Goal: Check status: Check status

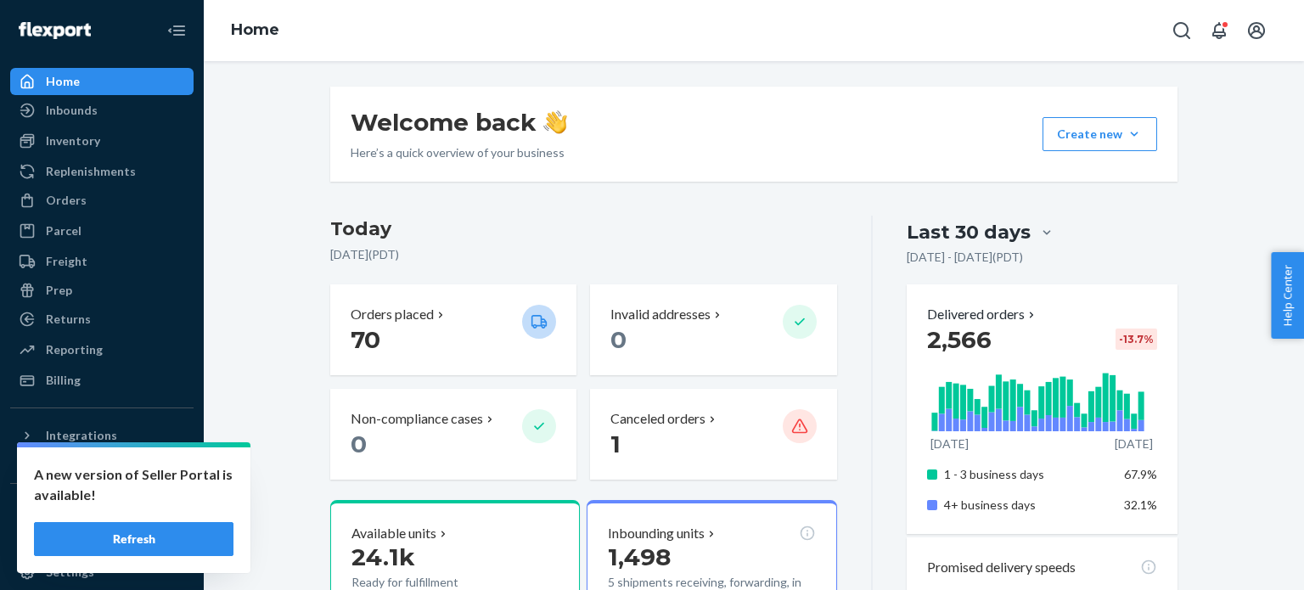
click at [177, 546] on button "Refresh" at bounding box center [133, 539] width 199 height 34
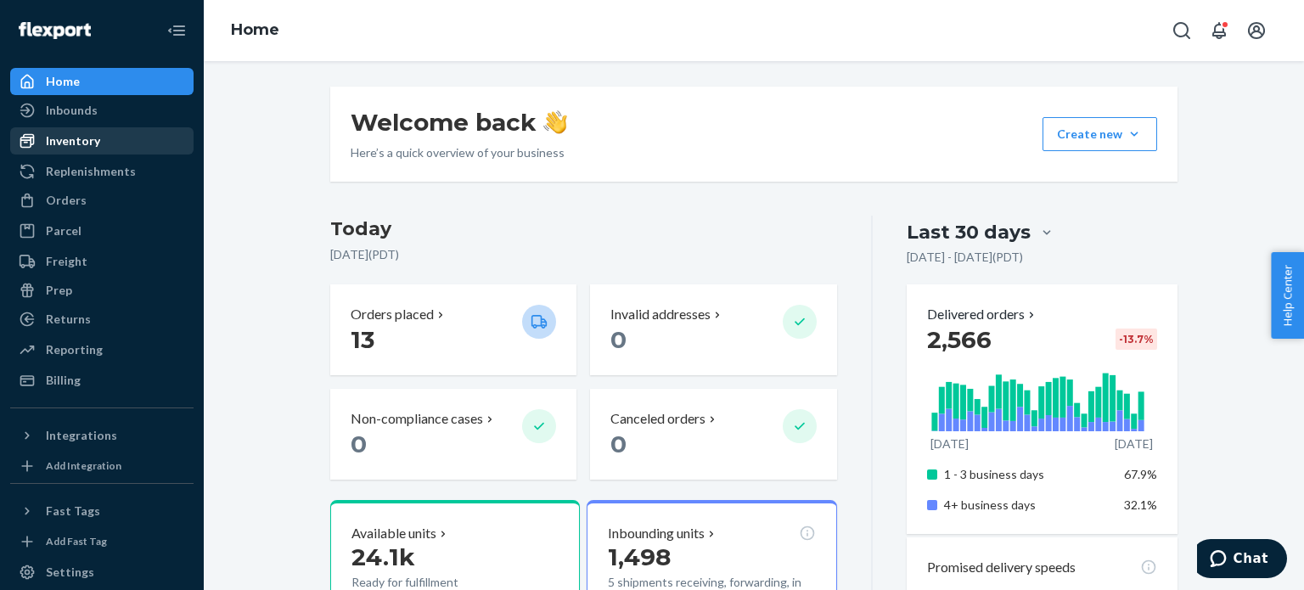
click at [149, 151] on div "Inventory" at bounding box center [102, 141] width 180 height 24
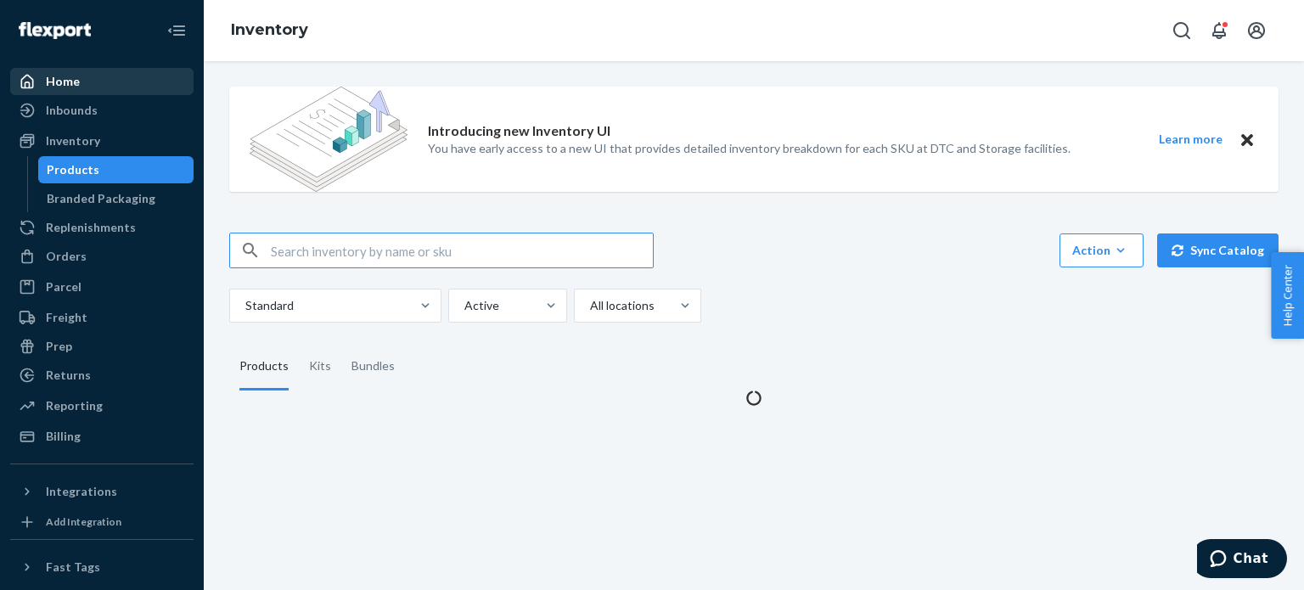
click at [140, 87] on div "Home" at bounding box center [102, 82] width 180 height 24
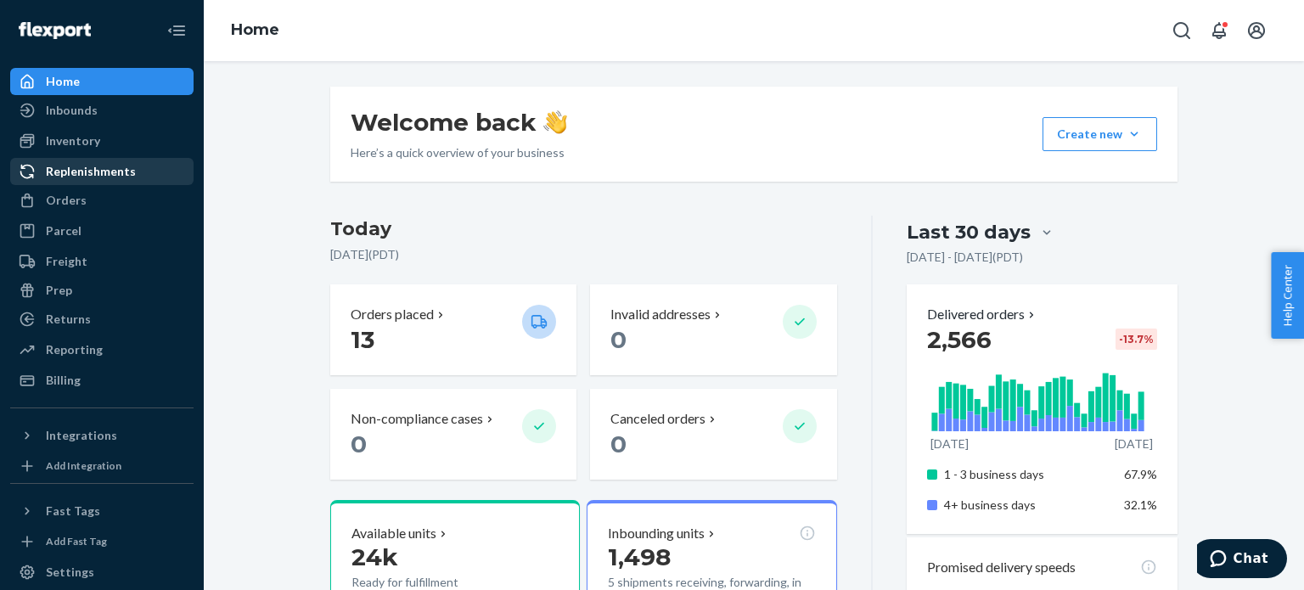
click at [149, 168] on div "Replenishments" at bounding box center [102, 172] width 180 height 24
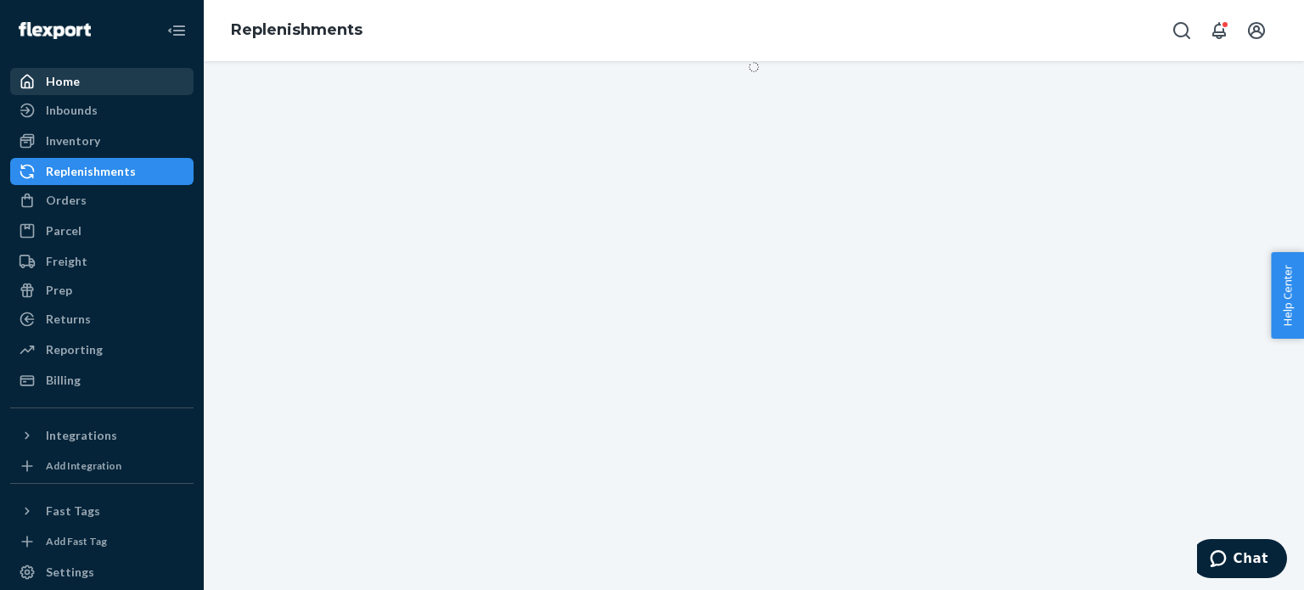
click at [125, 78] on div "Home" at bounding box center [102, 82] width 180 height 24
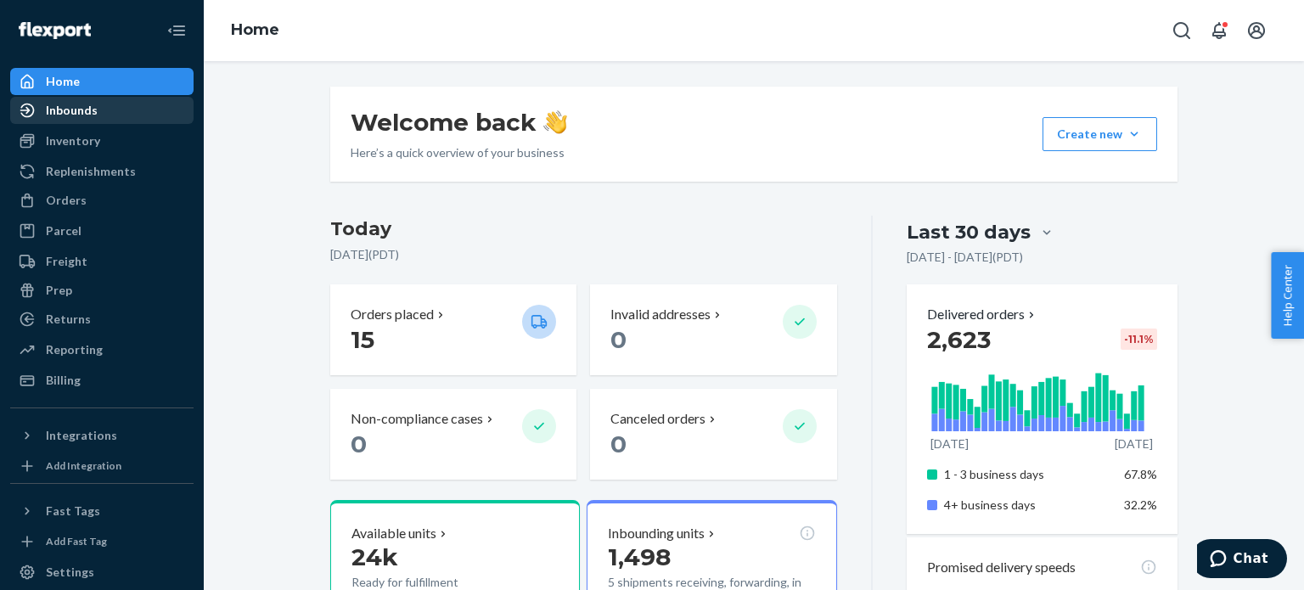
click at [111, 109] on div "Inbounds" at bounding box center [102, 110] width 180 height 24
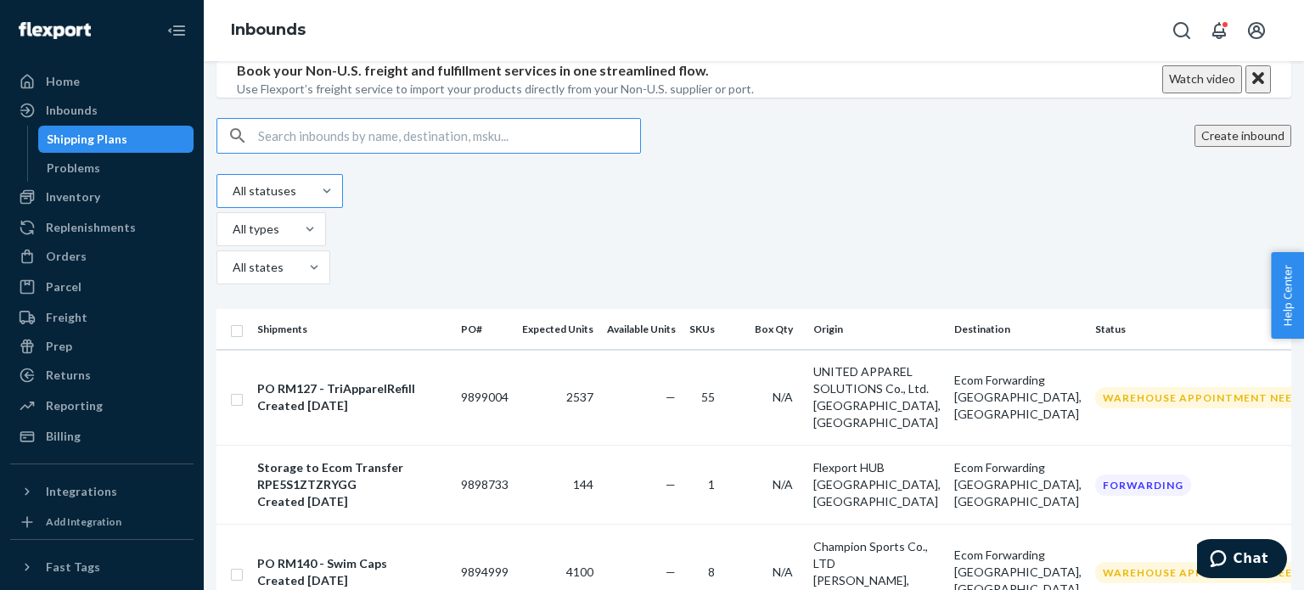
click at [279, 206] on div "All statuses" at bounding box center [264, 191] width 94 height 31
click at [233, 199] on input "All statuses" at bounding box center [232, 190] width 2 height 17
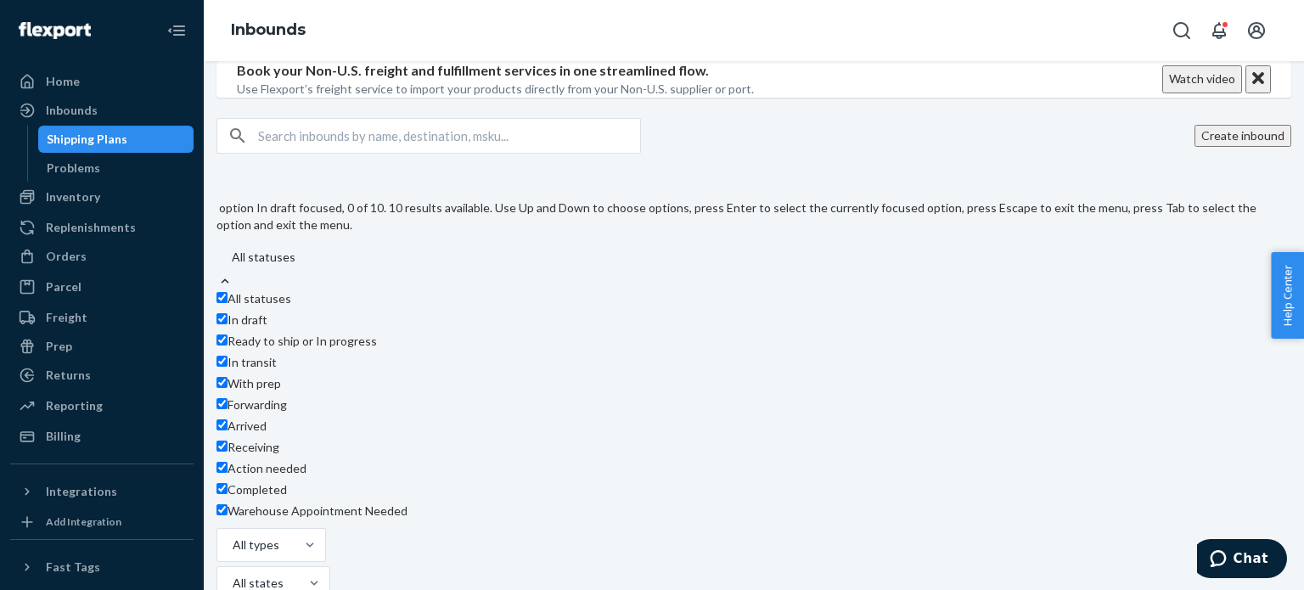
click at [289, 306] on span "All statuses" at bounding box center [259, 298] width 64 height 14
click at [308, 348] on span "Ready to ship or In progress" at bounding box center [301, 341] width 149 height 14
click at [277, 369] on span "In transit" at bounding box center [251, 362] width 49 height 14
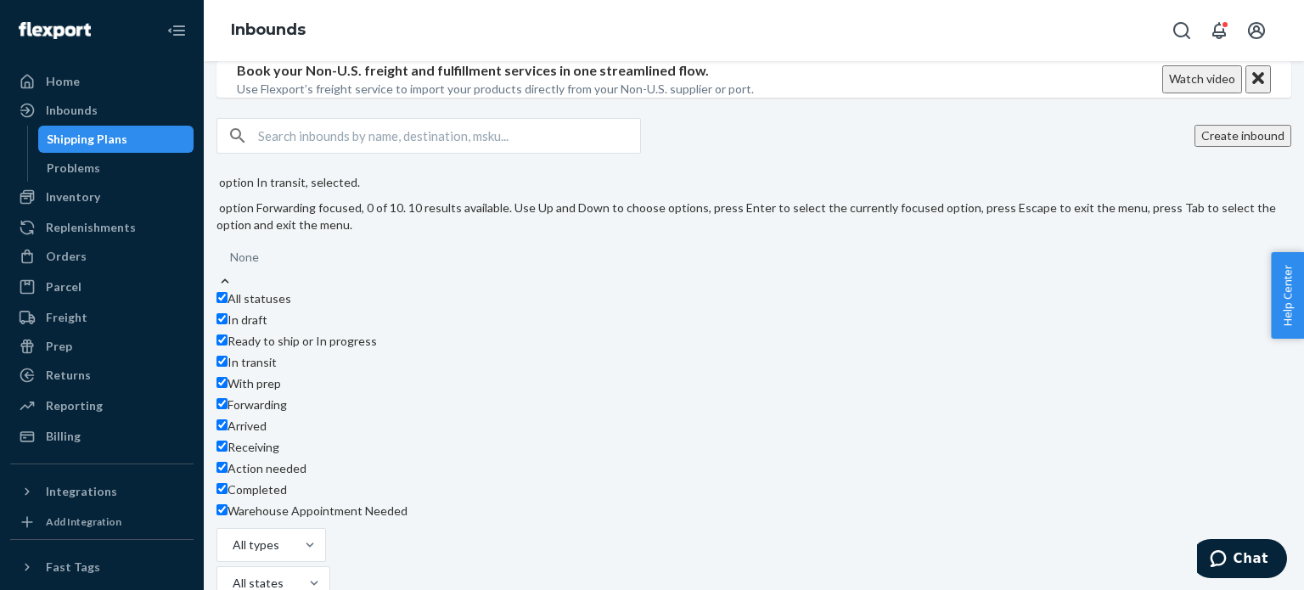
click at [293, 418] on div "Forwarding" at bounding box center [747, 406] width 1062 height 21
click at [232, 266] on input "option In transit, selected. option Forwarding focused, 0 of 10. 10 results ava…" at bounding box center [231, 257] width 2 height 17
click at [293, 418] on div "Forwarding" at bounding box center [747, 406] width 1062 height 21
click at [232, 266] on input "option Forwarding, selected. option In draft focused, 0 of 10. 10 results avail…" at bounding box center [231, 257] width 2 height 17
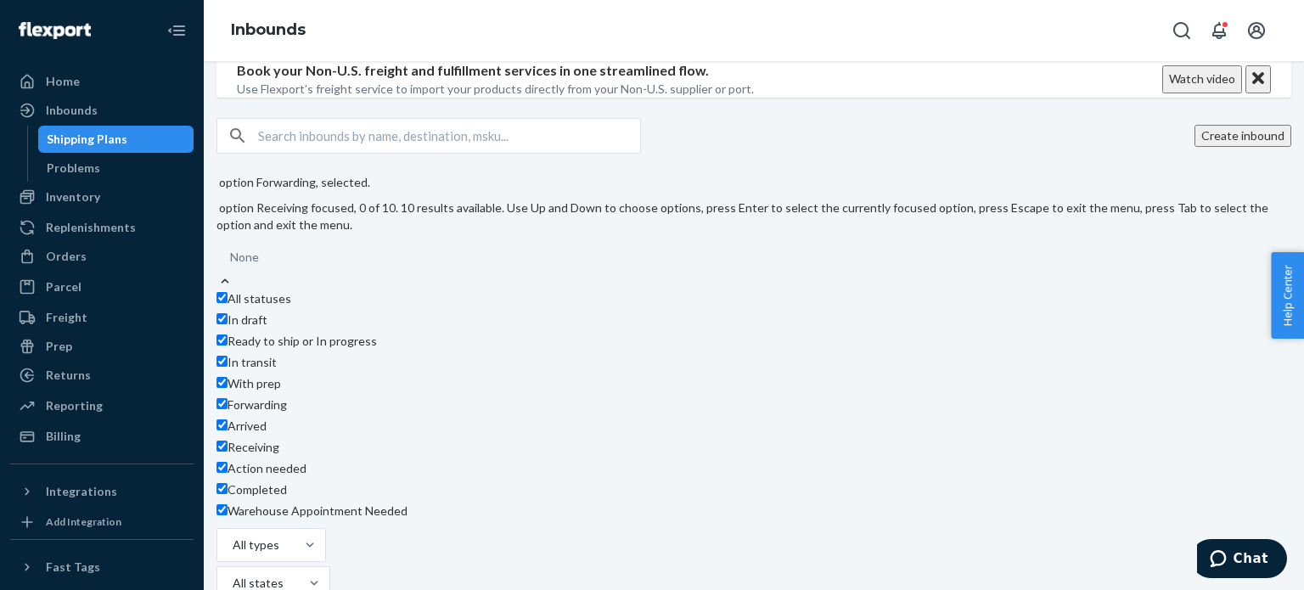
click at [300, 449] on div "Receiving" at bounding box center [747, 449] width 1062 height 21
click at [232, 266] on input "option Forwarding, selected. option Receiving focused, 0 of 10. 10 results avai…" at bounding box center [231, 257] width 2 height 17
click at [717, 98] on div "Book your Non-U.S. freight and fulfillment services in one streamlined flow. Us…" at bounding box center [495, 79] width 517 height 36
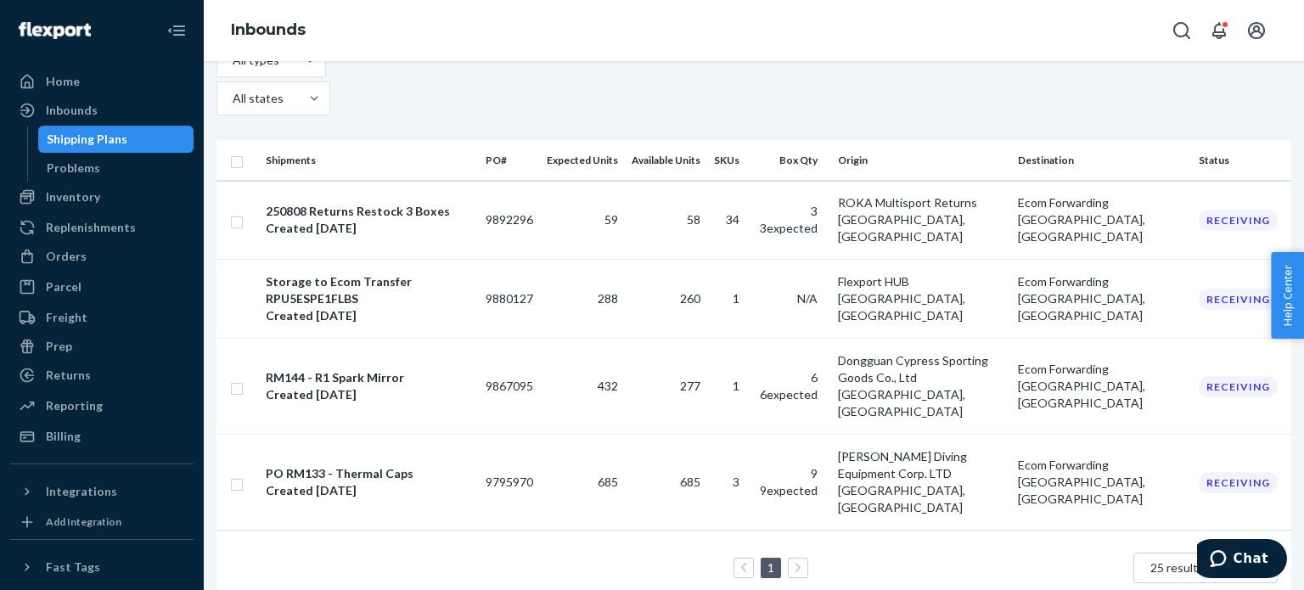
scroll to position [167, 0]
click at [132, 70] on div "Home" at bounding box center [102, 82] width 180 height 24
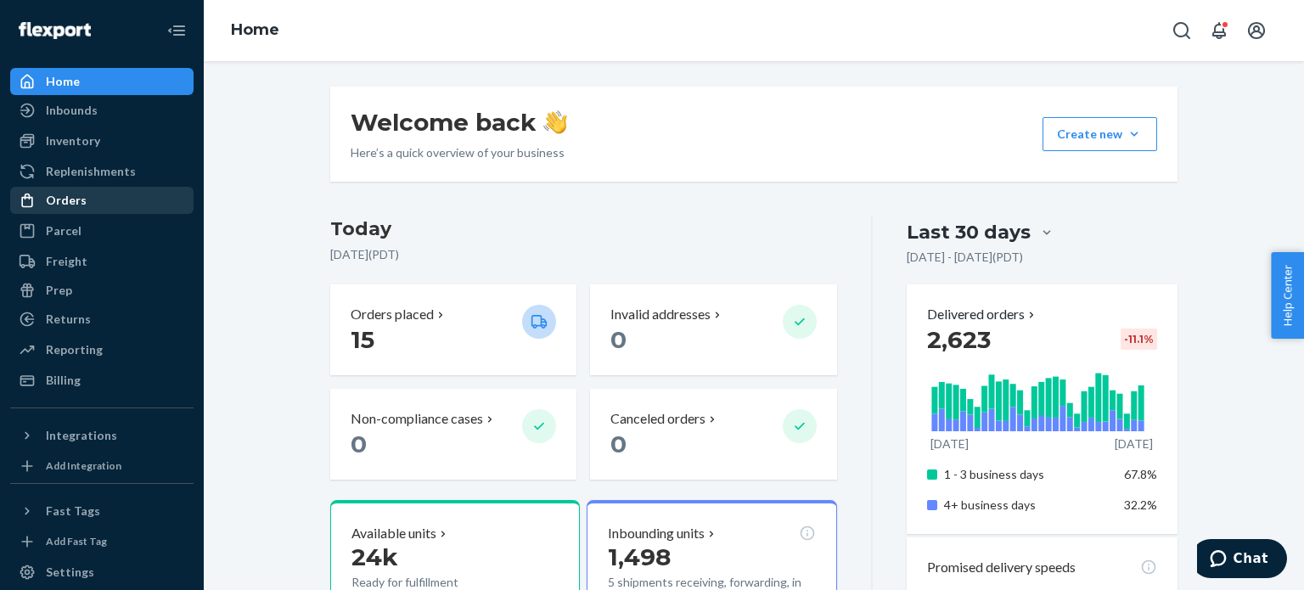
click at [77, 206] on div "Orders" at bounding box center [66, 200] width 41 height 17
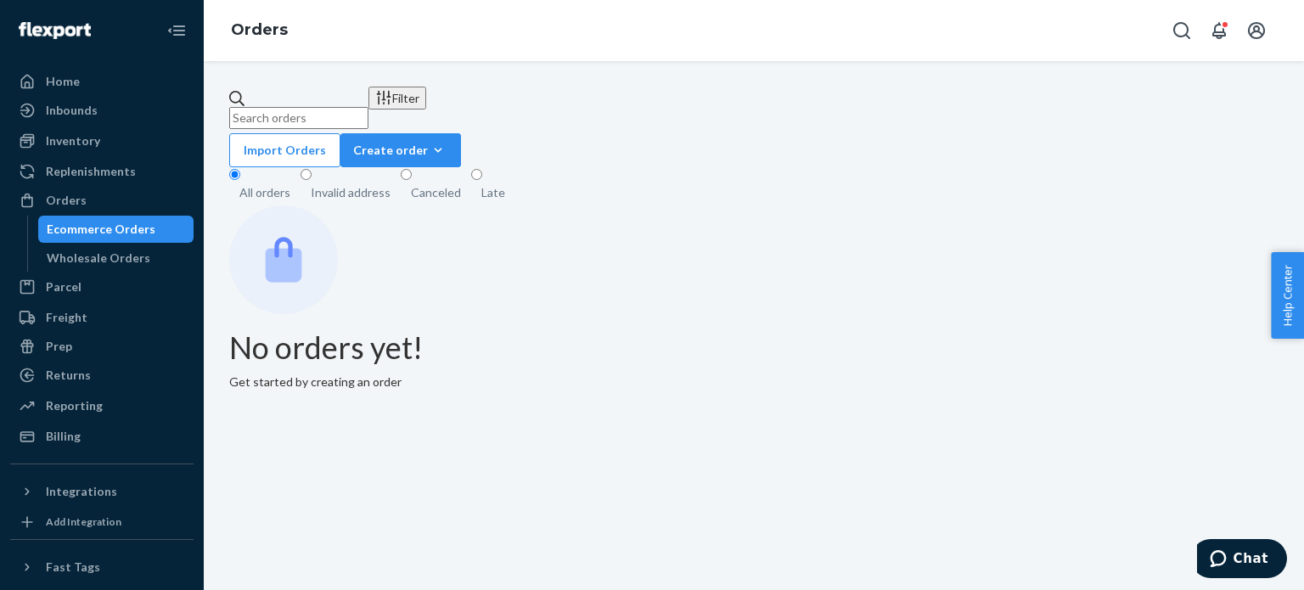
click at [419, 96] on div "Filter" at bounding box center [397, 98] width 44 height 18
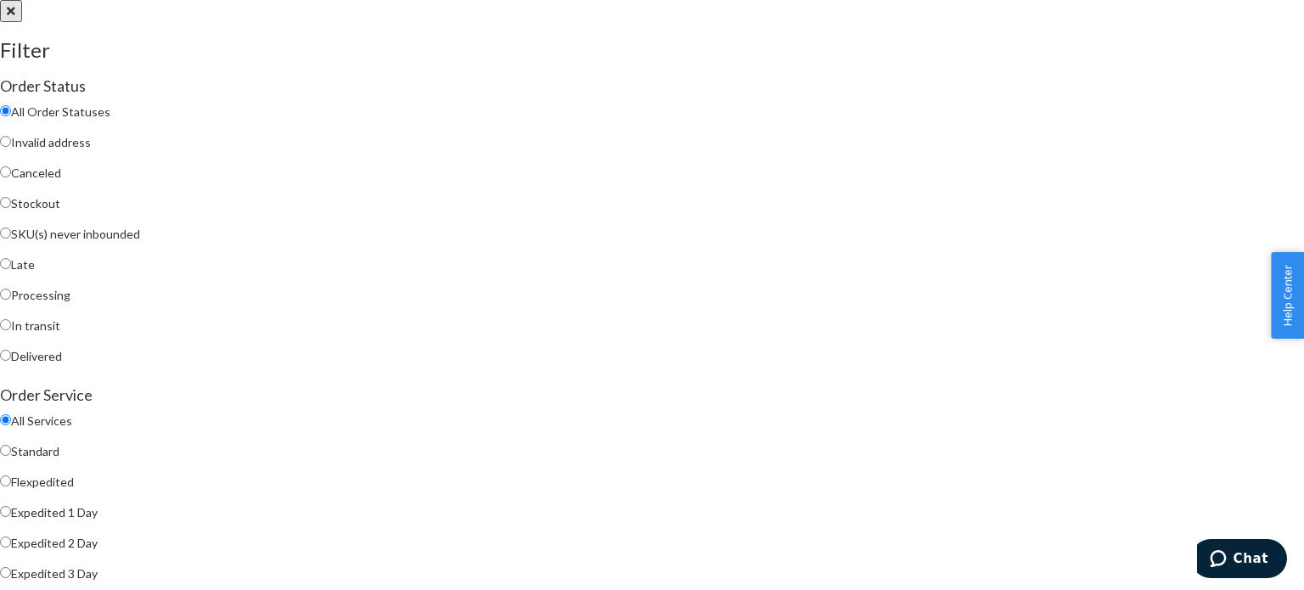
click at [35, 272] on span "Late" at bounding box center [23, 264] width 24 height 14
click at [11, 269] on input "Late" at bounding box center [5, 263] width 11 height 11
radio input "true"
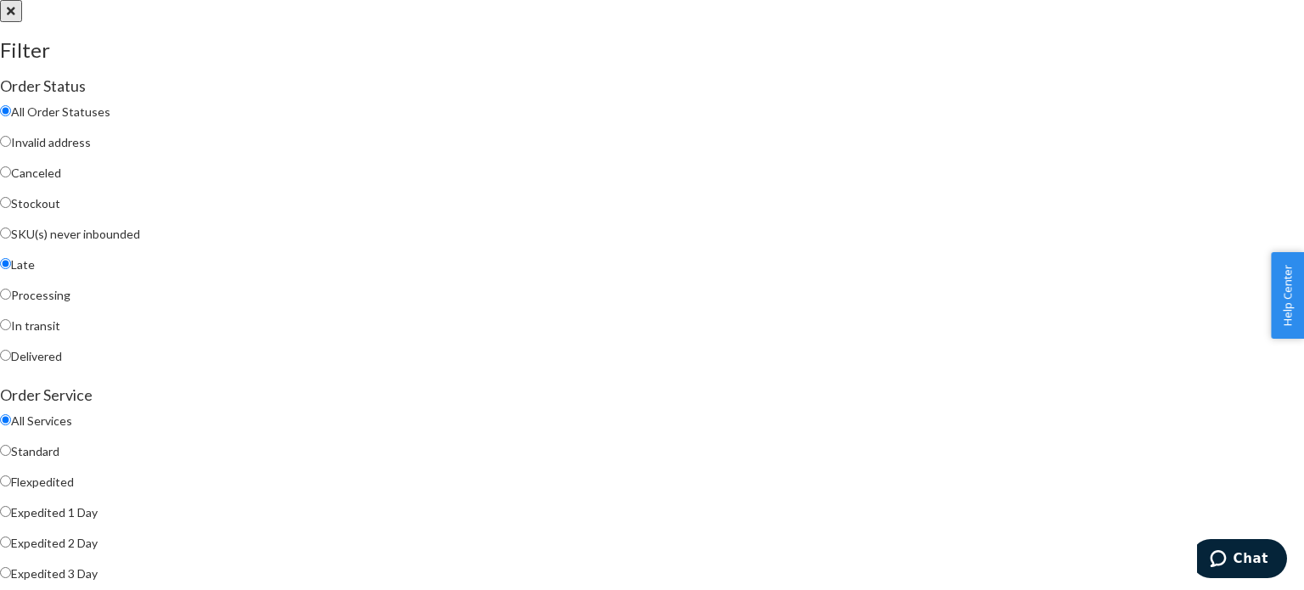
radio input "true"
click at [688, 0] on div at bounding box center [652, 0] width 1304 height 0
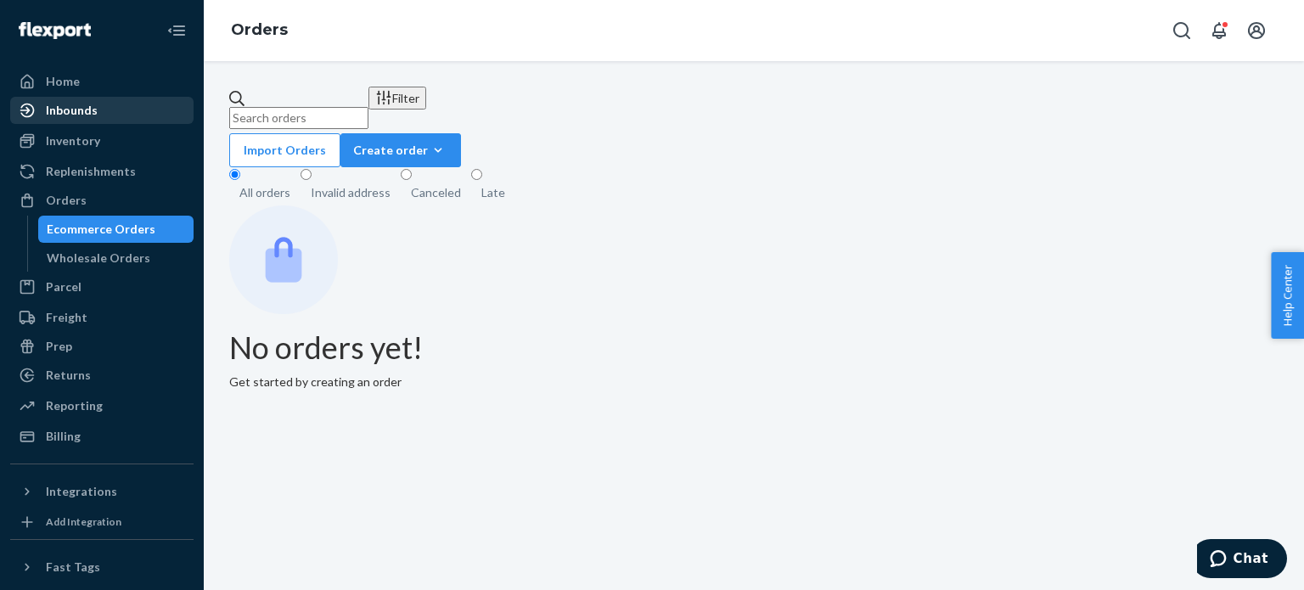
click at [102, 103] on div "Inbounds" at bounding box center [102, 110] width 180 height 24
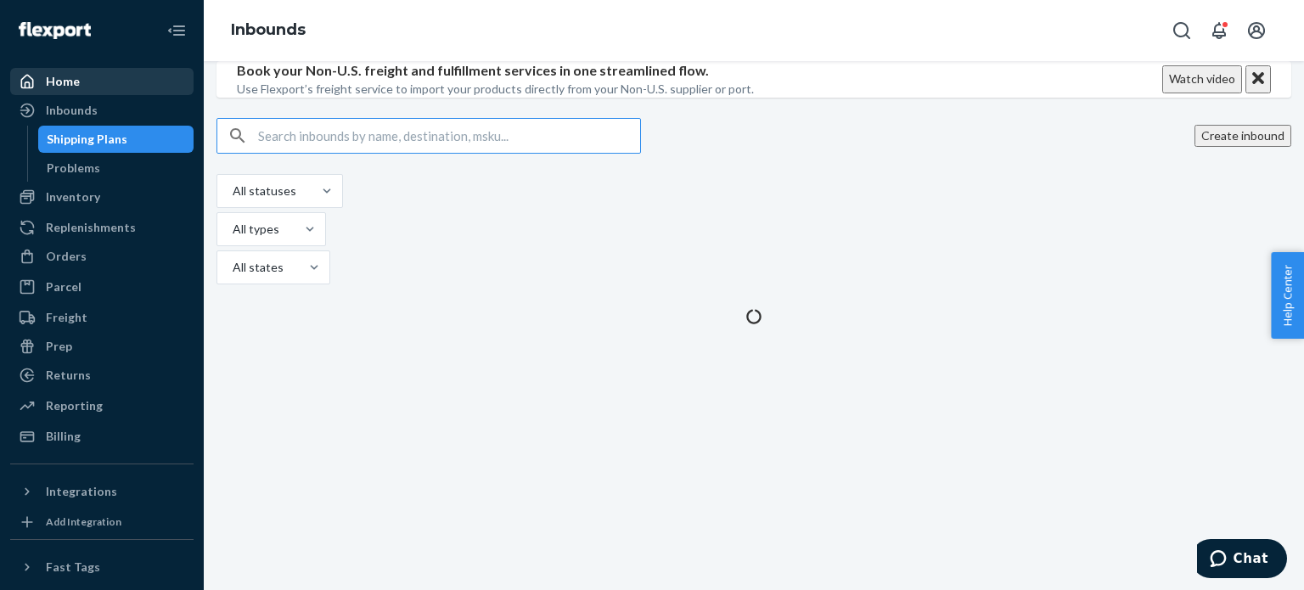
click at [99, 90] on div "Home" at bounding box center [102, 82] width 180 height 24
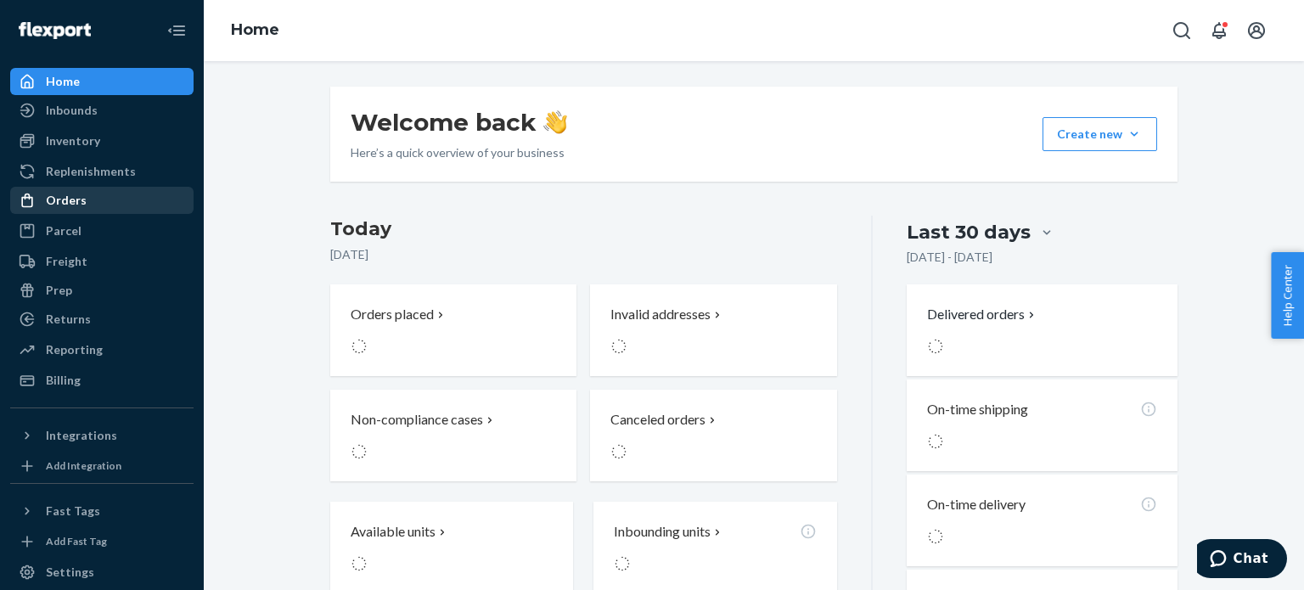
click at [79, 188] on div "Orders" at bounding box center [102, 200] width 180 height 24
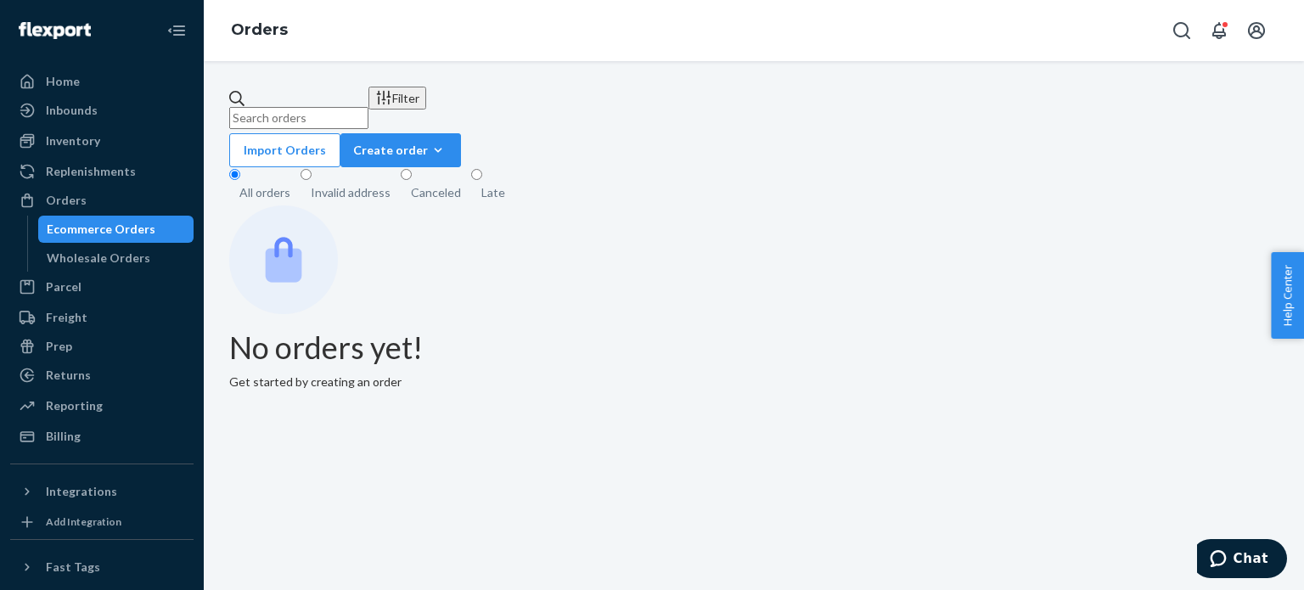
click at [426, 109] on button "Filter" at bounding box center [397, 98] width 58 height 23
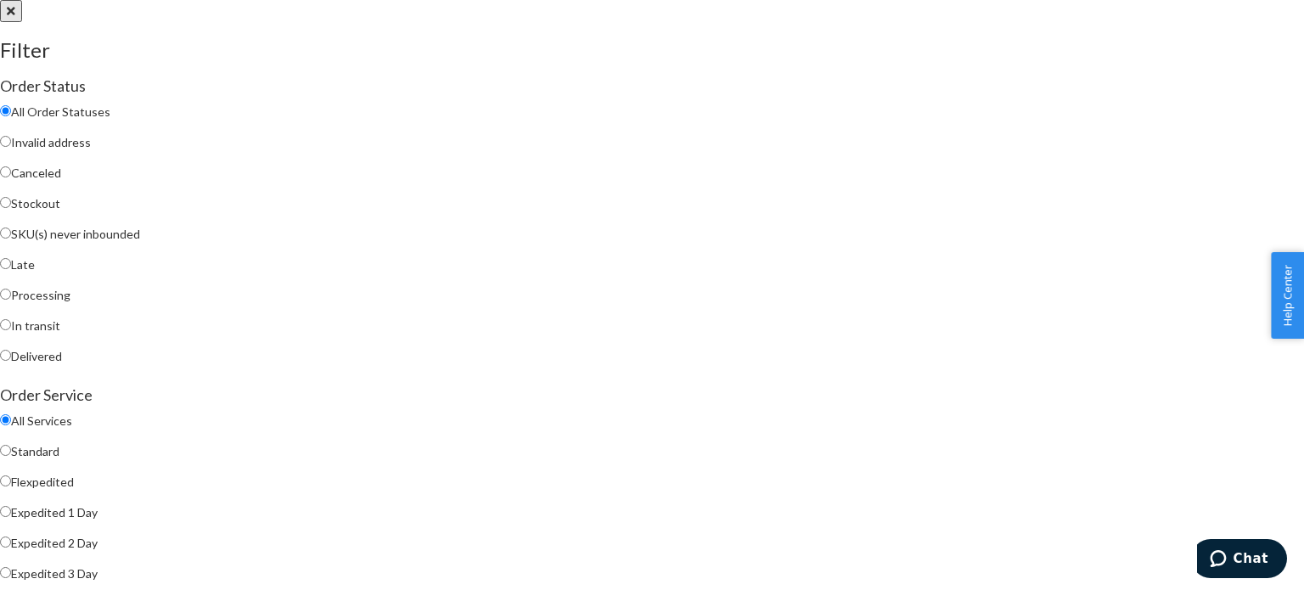
scroll to position [482, 0]
radio input "true"
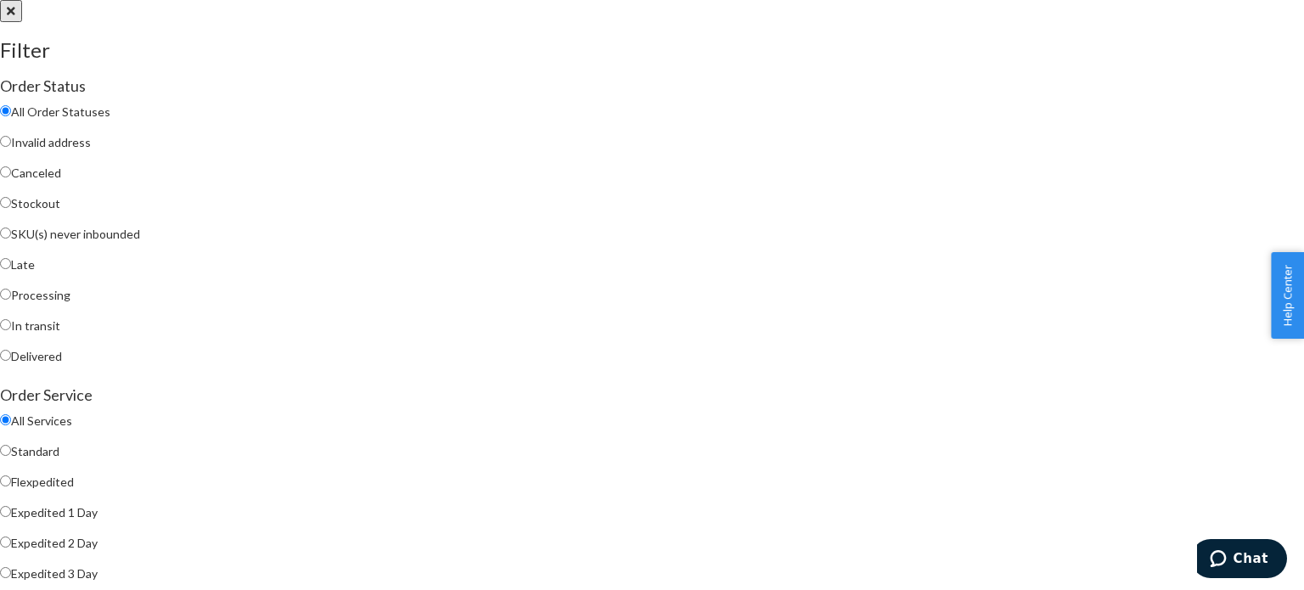
click at [35, 272] on span "Late" at bounding box center [23, 264] width 24 height 14
click at [11, 269] on input "Late" at bounding box center [5, 263] width 11 height 11
radio input "true"
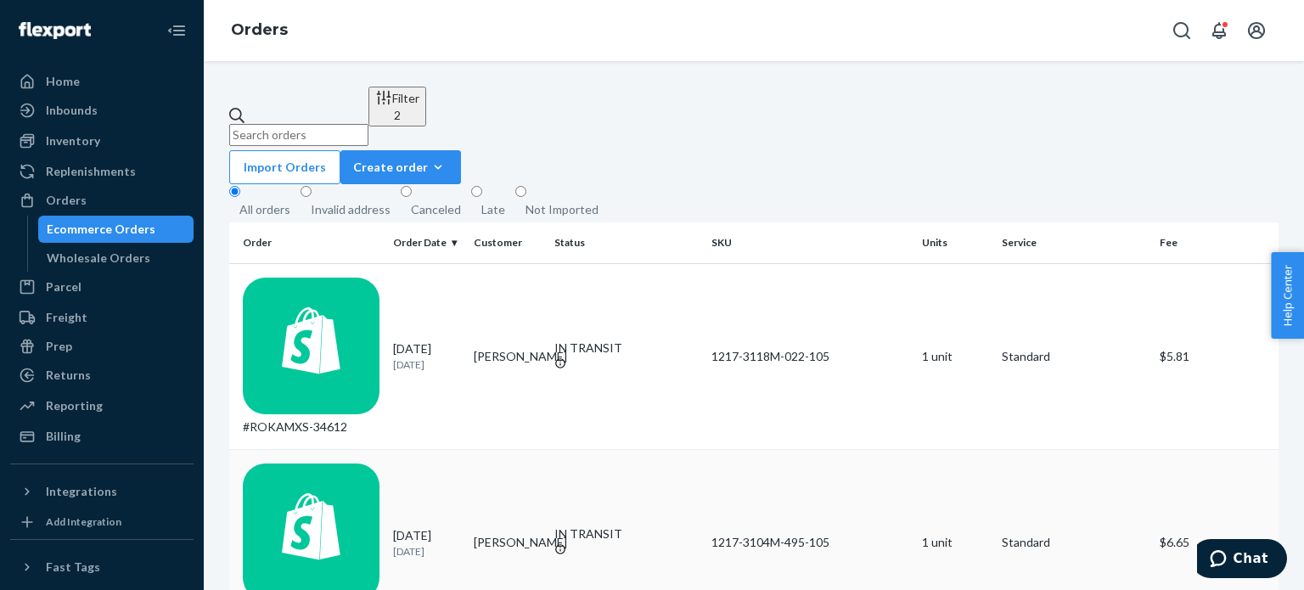
scroll to position [289, 0]
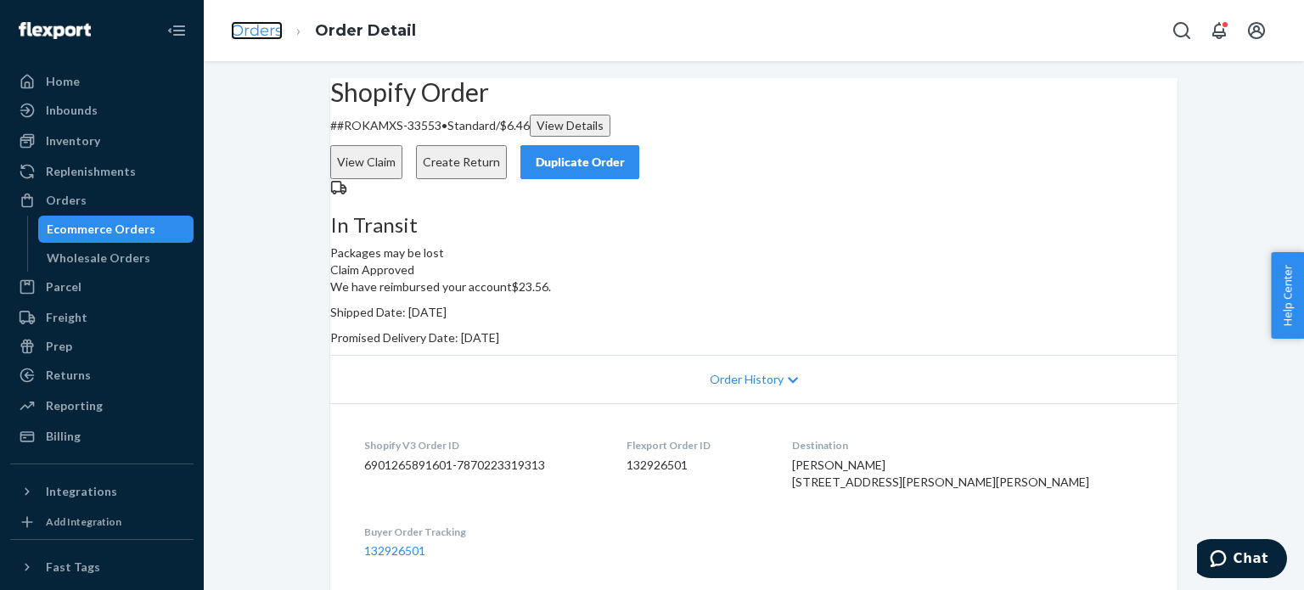
click at [265, 26] on link "Orders" at bounding box center [257, 30] width 52 height 19
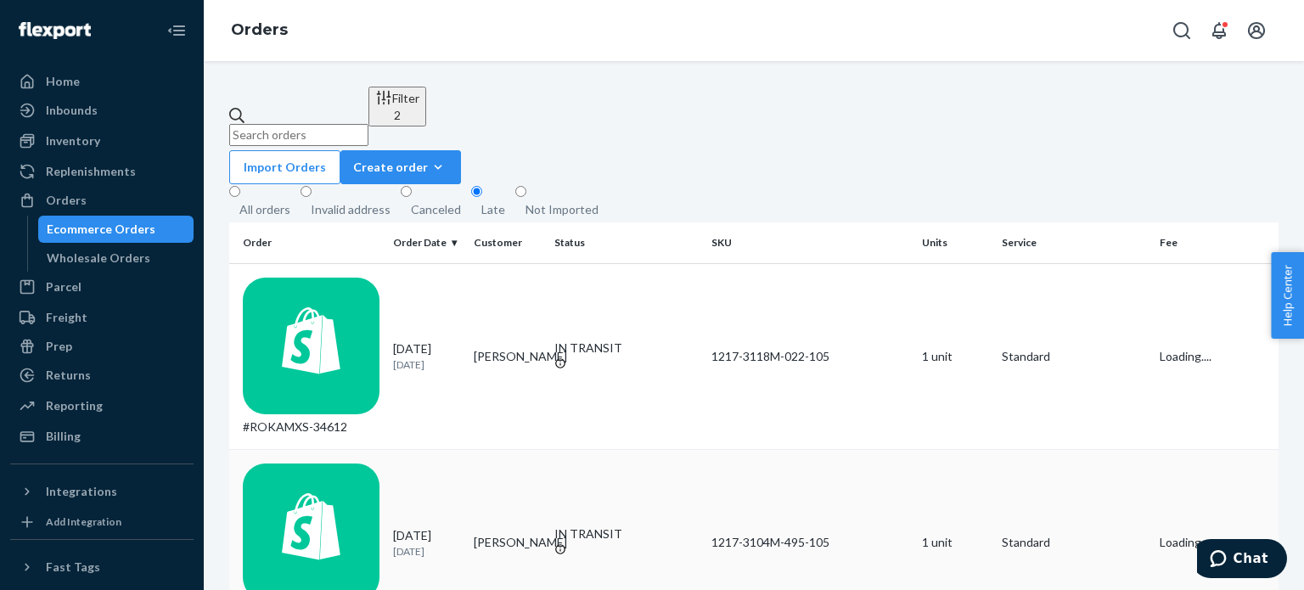
scroll to position [289, 0]
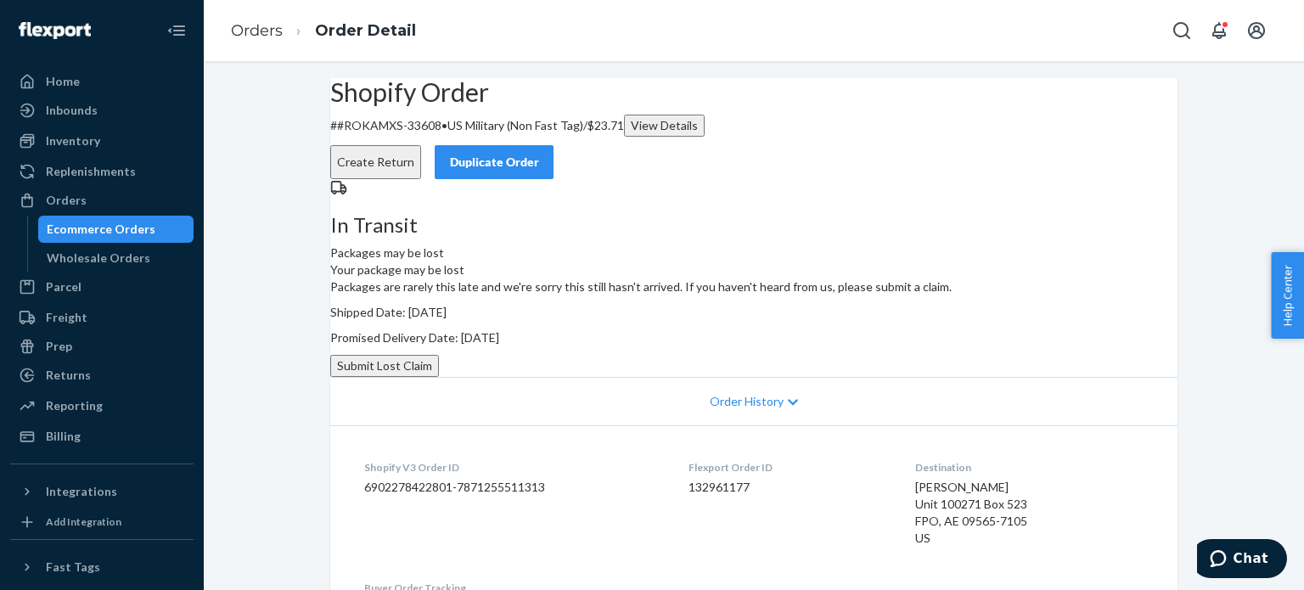
click at [466, 137] on p "# #ROKAMXS-33608 • [DEMOGRAPHIC_DATA] Military (Non Fast Tag) / $23.71 View Det…" at bounding box center [753, 126] width 847 height 22
copy p "33608"
click at [256, 25] on link "Orders" at bounding box center [257, 30] width 52 height 19
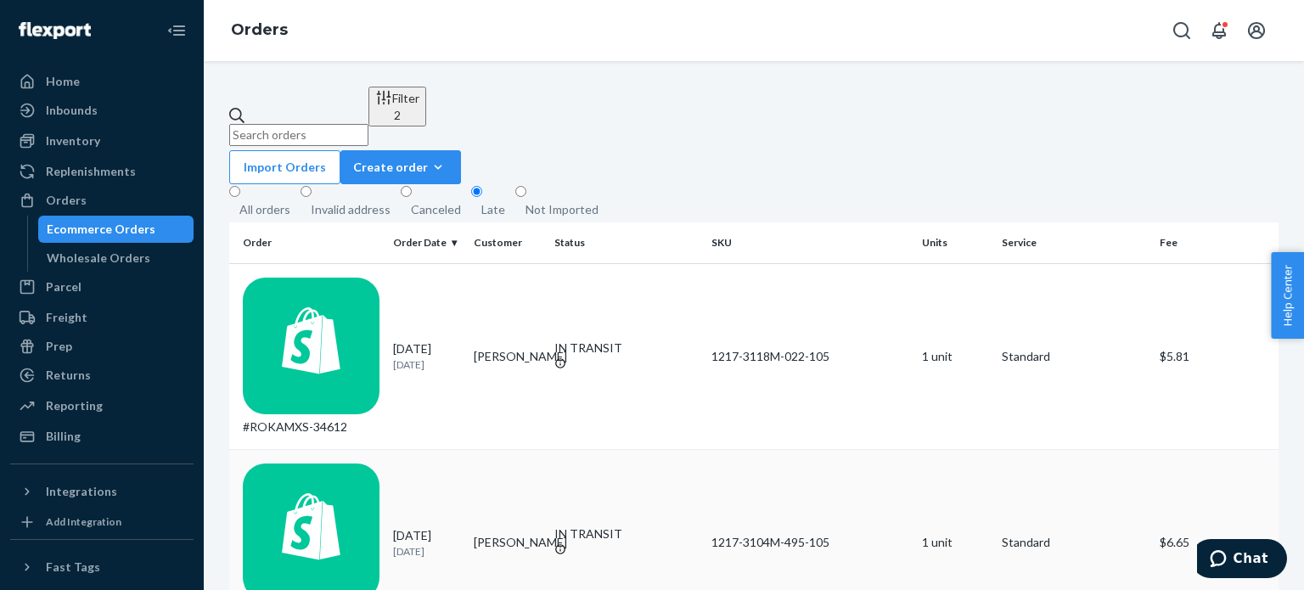
scroll to position [289, 0]
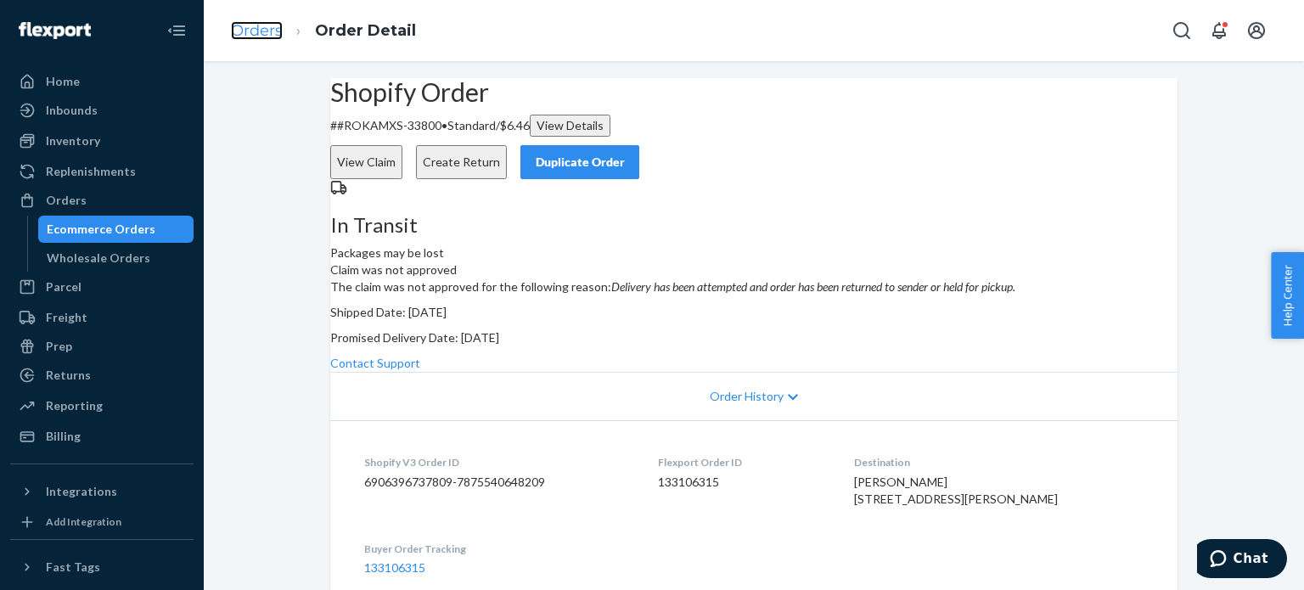
click at [272, 33] on link "Orders" at bounding box center [257, 30] width 52 height 19
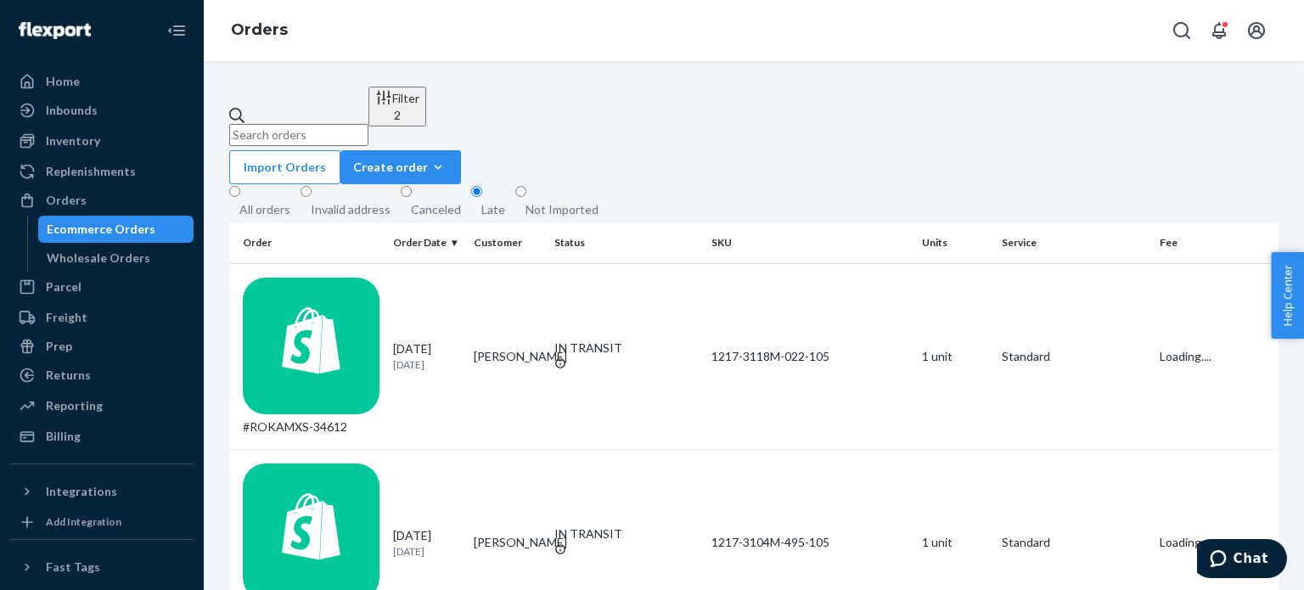
scroll to position [289, 0]
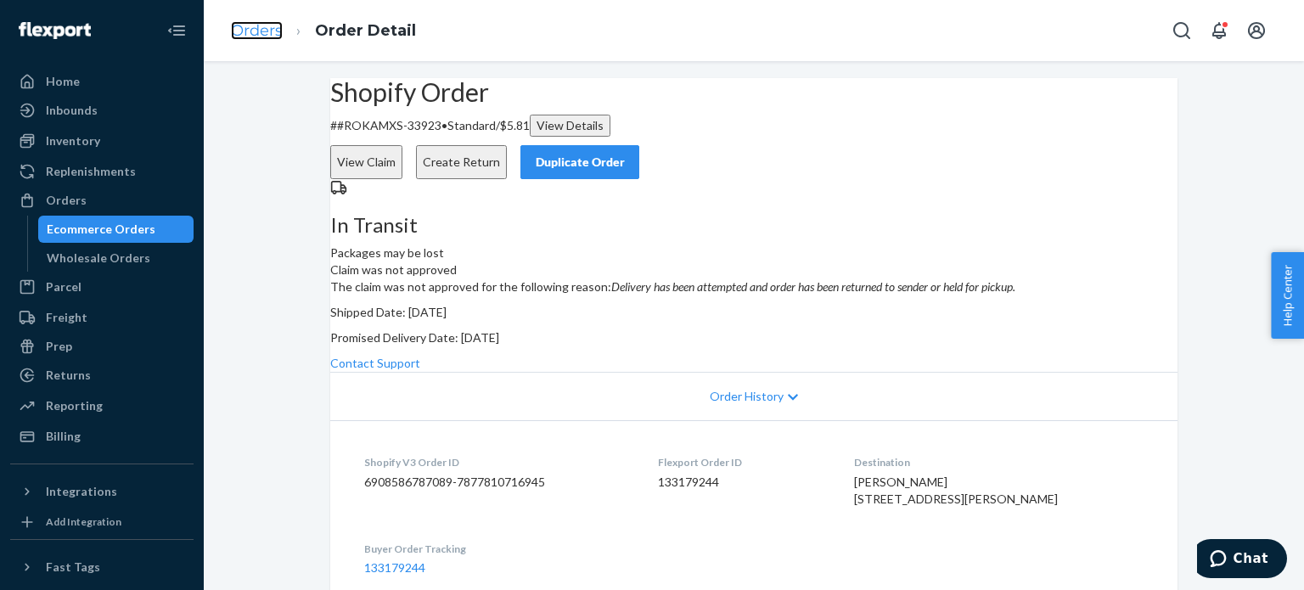
click at [261, 36] on link "Orders" at bounding box center [257, 30] width 52 height 19
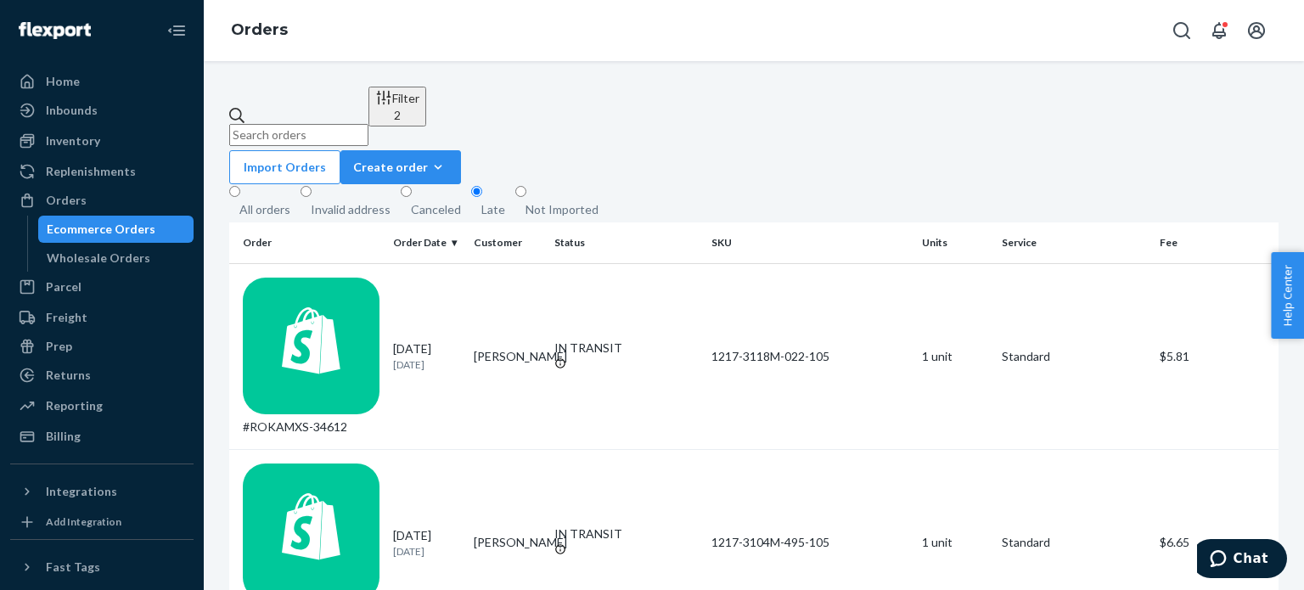
scroll to position [289, 0]
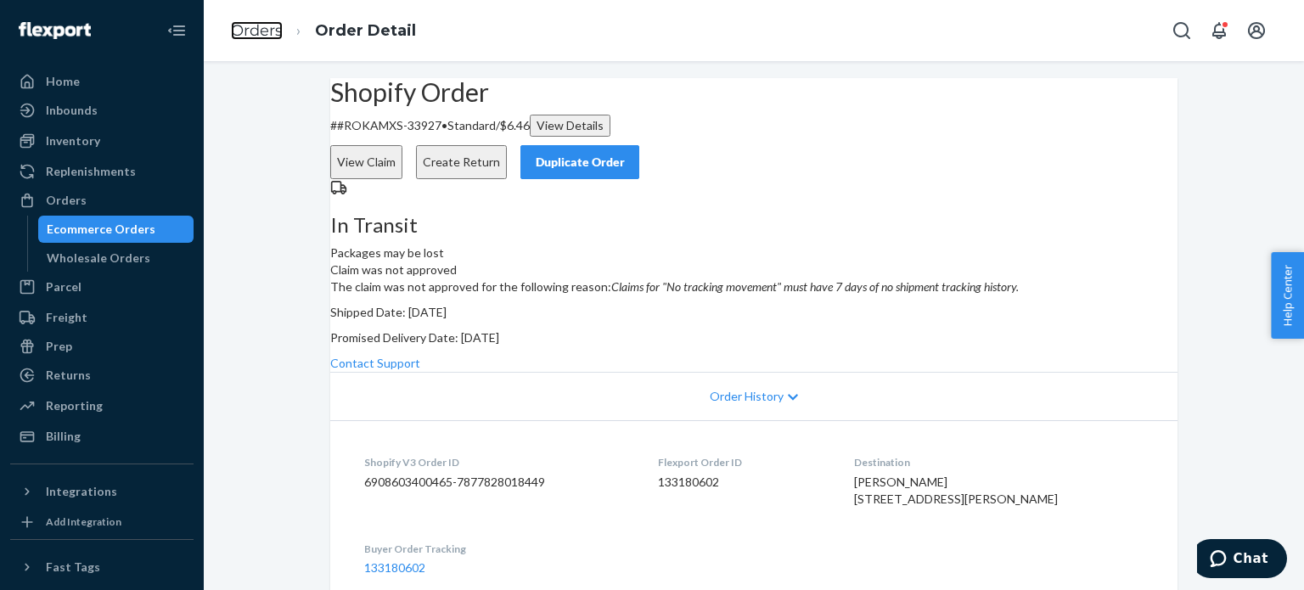
click at [274, 25] on link "Orders" at bounding box center [257, 30] width 52 height 19
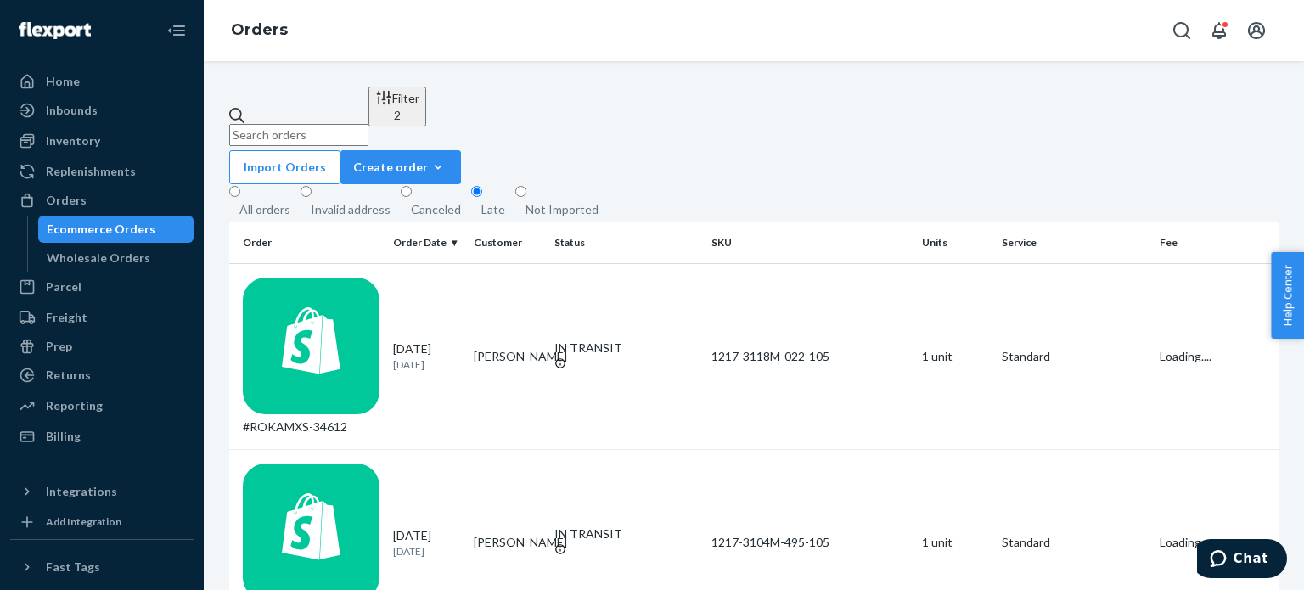
scroll to position [289, 0]
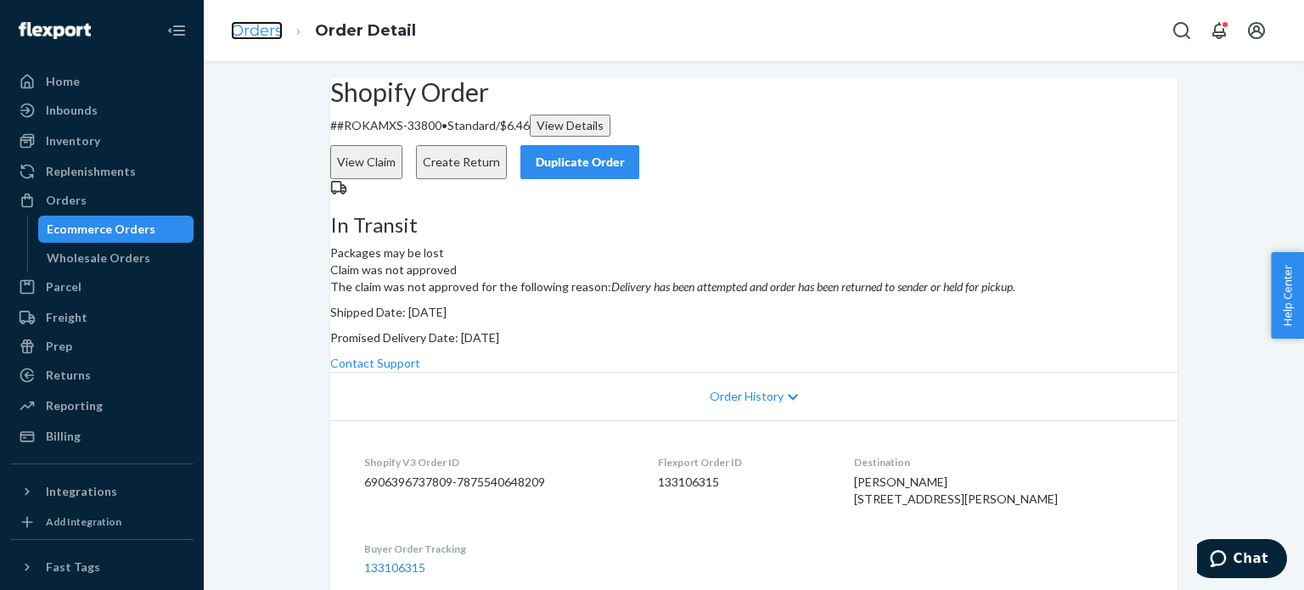
click at [276, 31] on link "Orders" at bounding box center [257, 30] width 52 height 19
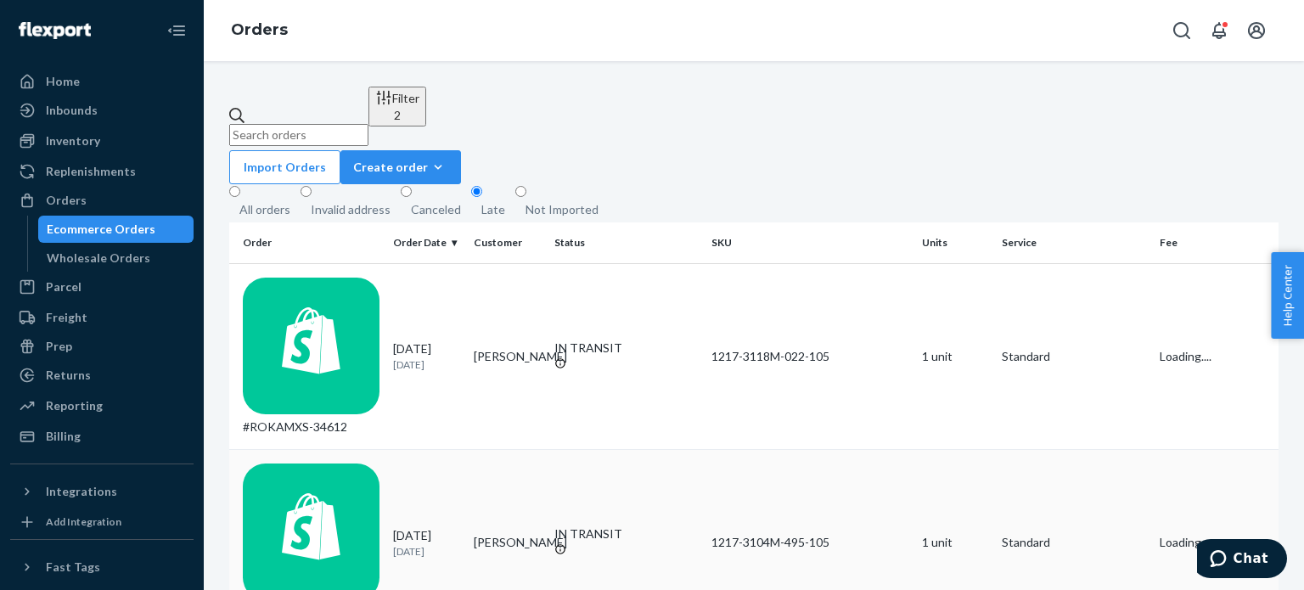
scroll to position [289, 0]
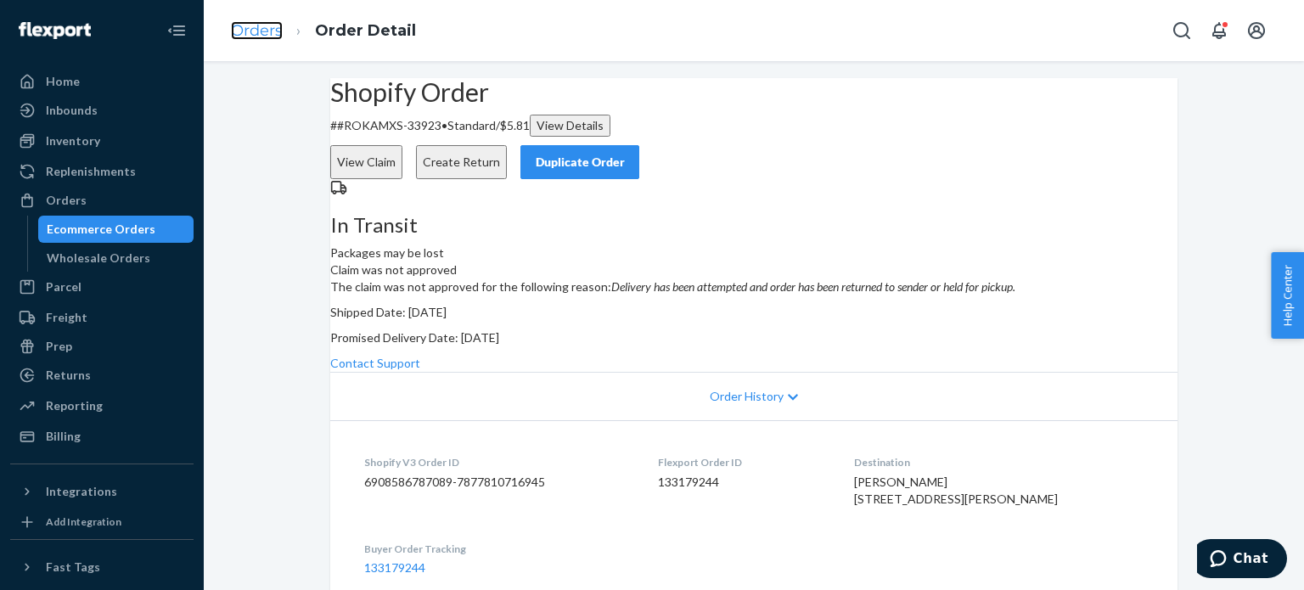
click at [262, 31] on link "Orders" at bounding box center [257, 30] width 52 height 19
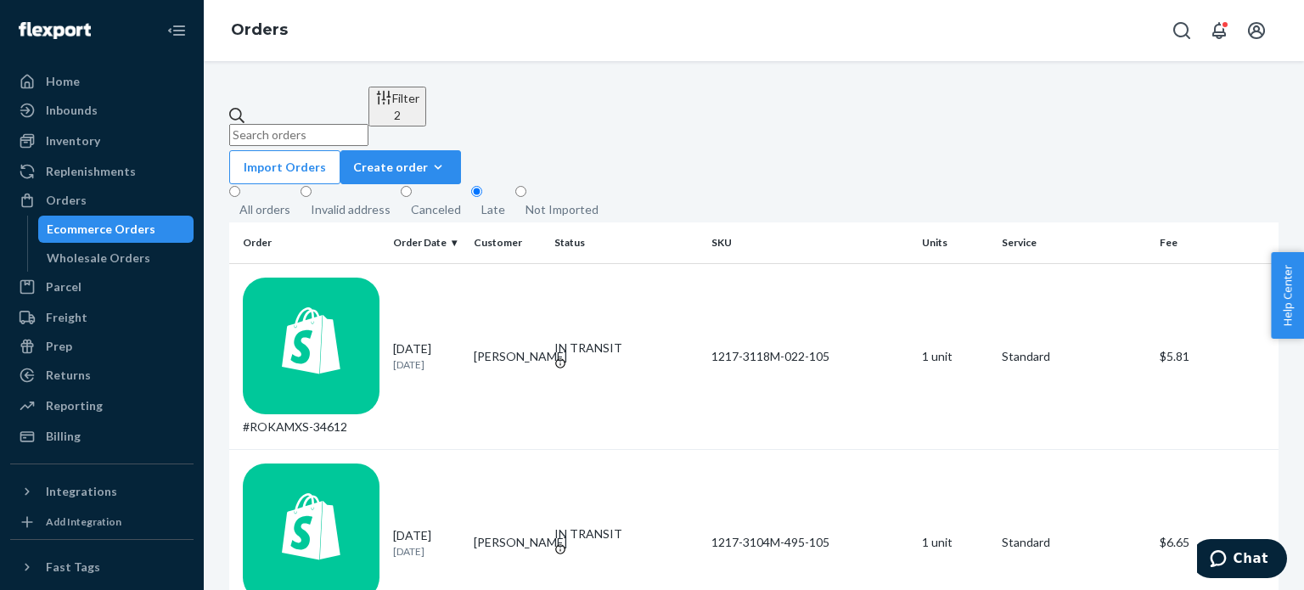
scroll to position [289, 0]
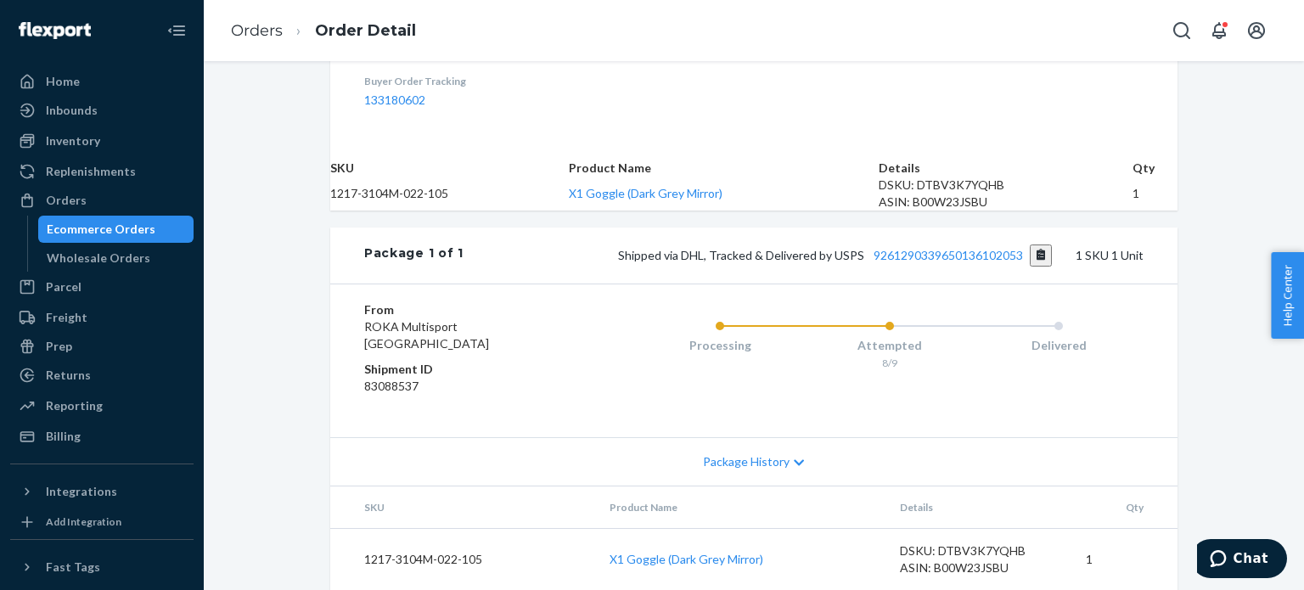
scroll to position [688, 0]
click at [935, 249] on link "9261290339650136102053" at bounding box center [947, 255] width 149 height 14
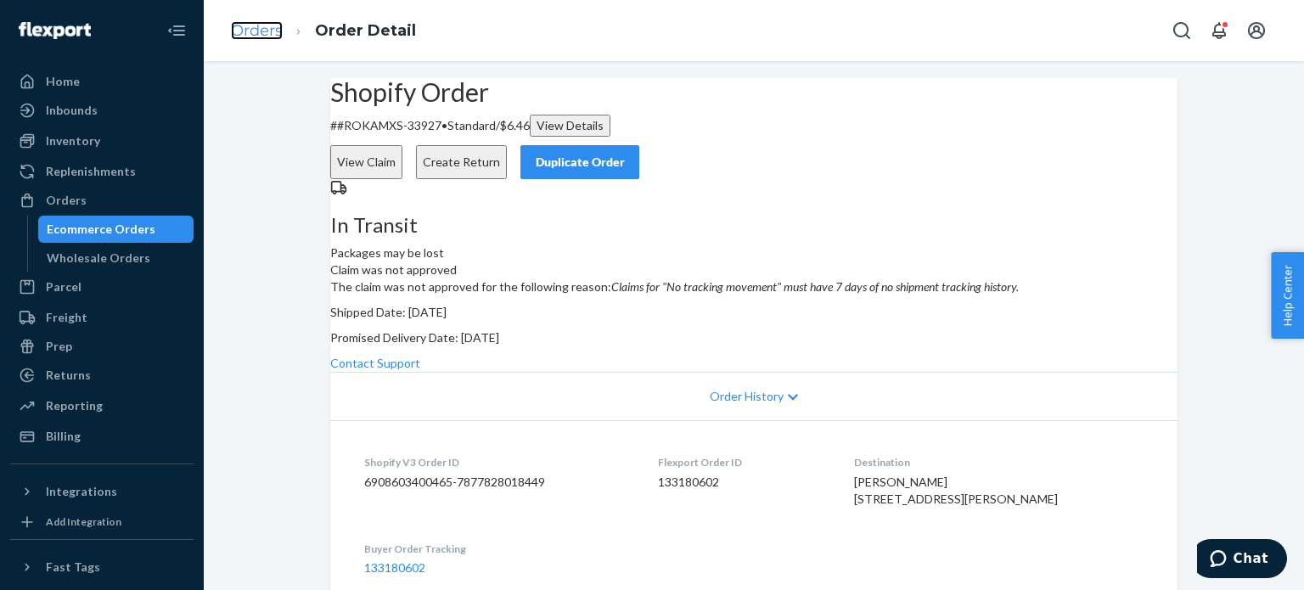
click at [263, 28] on link "Orders" at bounding box center [257, 30] width 52 height 19
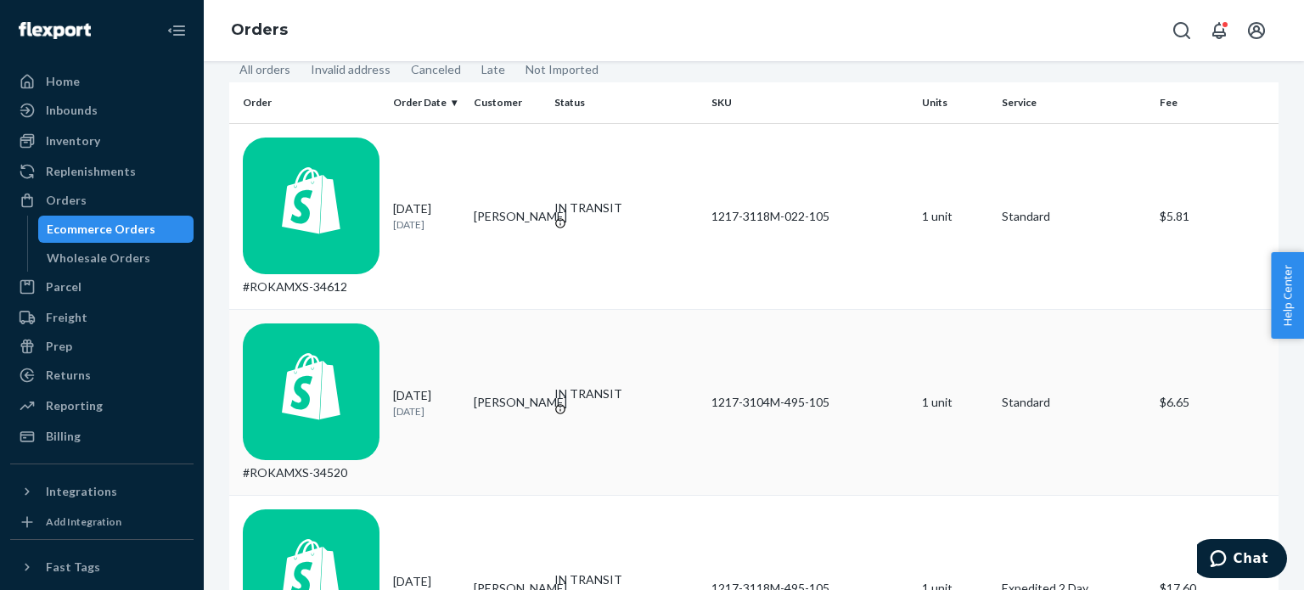
scroll to position [103, 0]
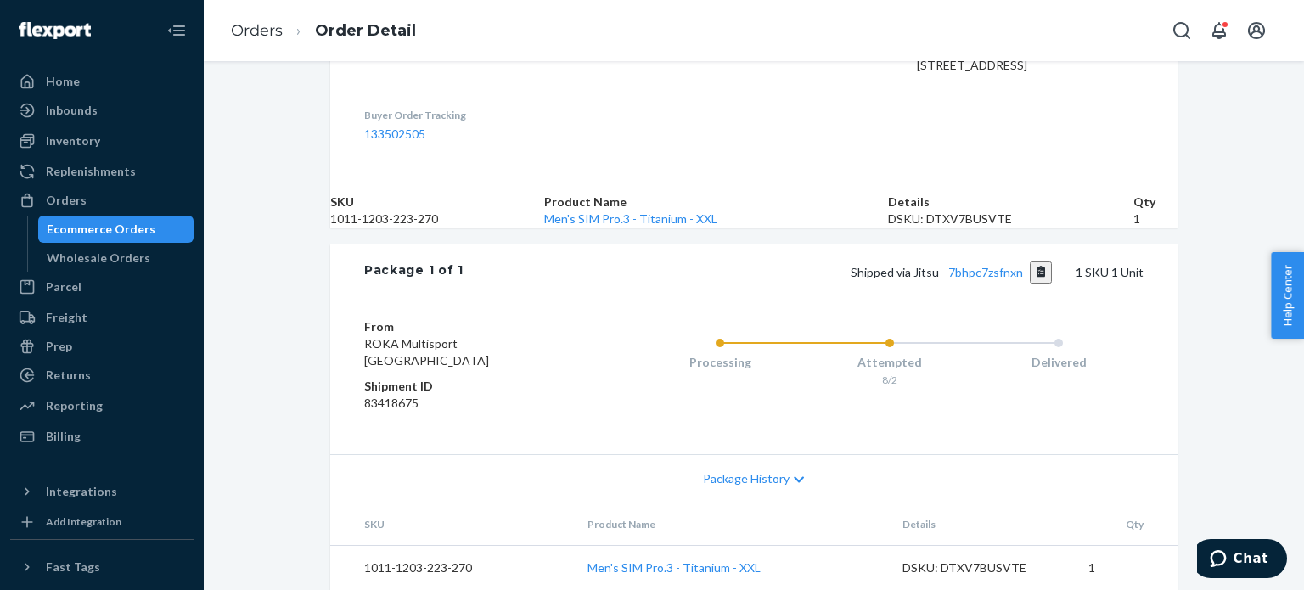
scroll to position [636, 0]
click at [970, 265] on link "7bhpc7zsfnxn" at bounding box center [985, 272] width 75 height 14
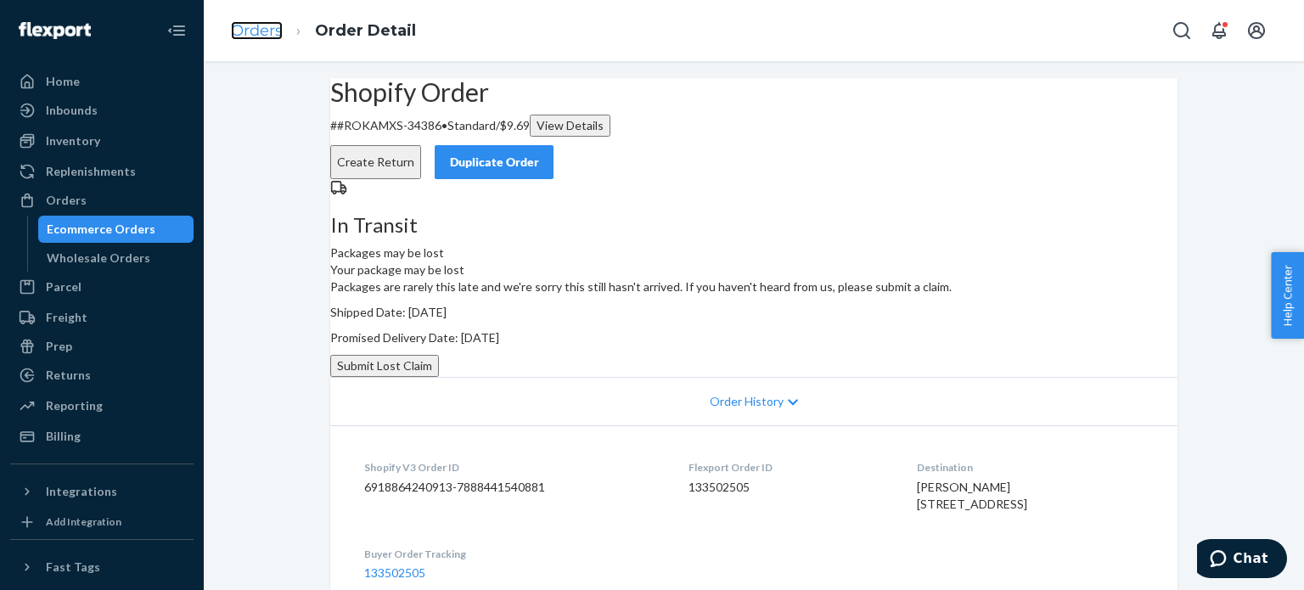
click at [275, 30] on link "Orders" at bounding box center [257, 30] width 52 height 19
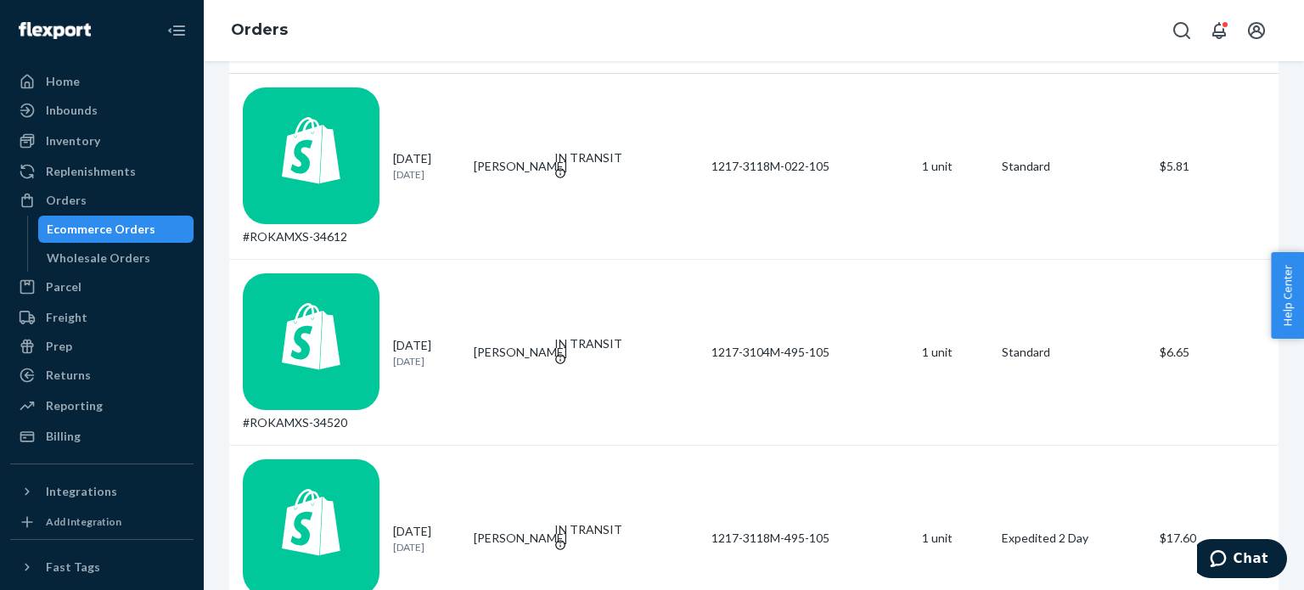
scroll to position [187, 0]
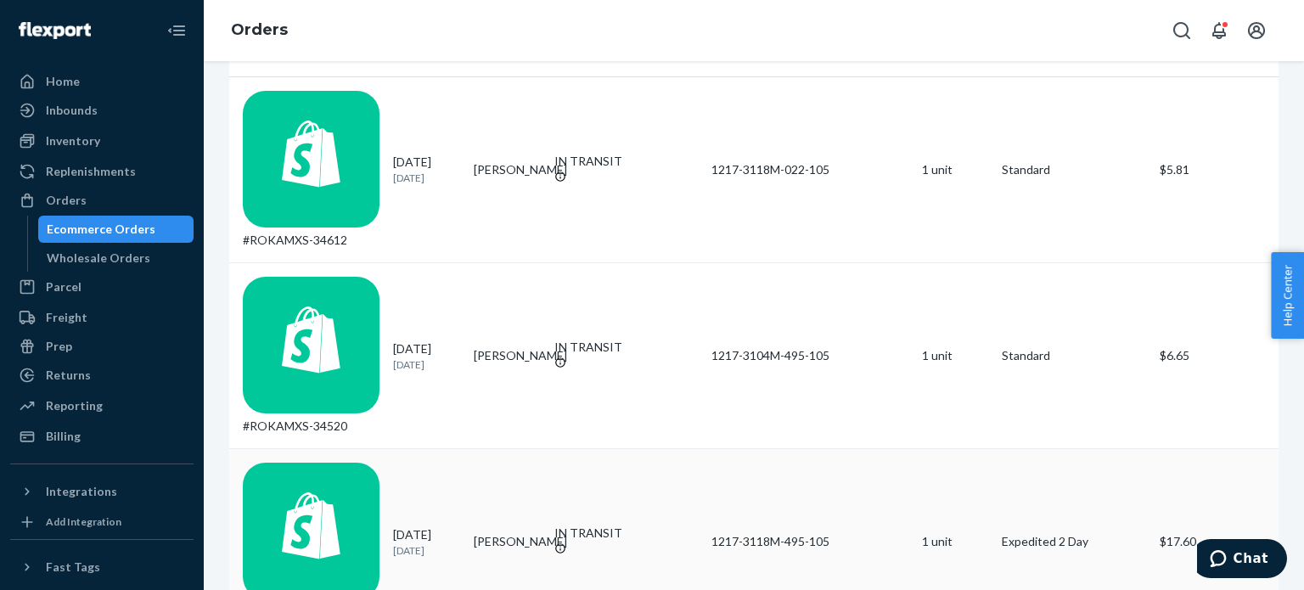
click at [381, 449] on td "#ROKAMXS-34402" at bounding box center [307, 542] width 157 height 186
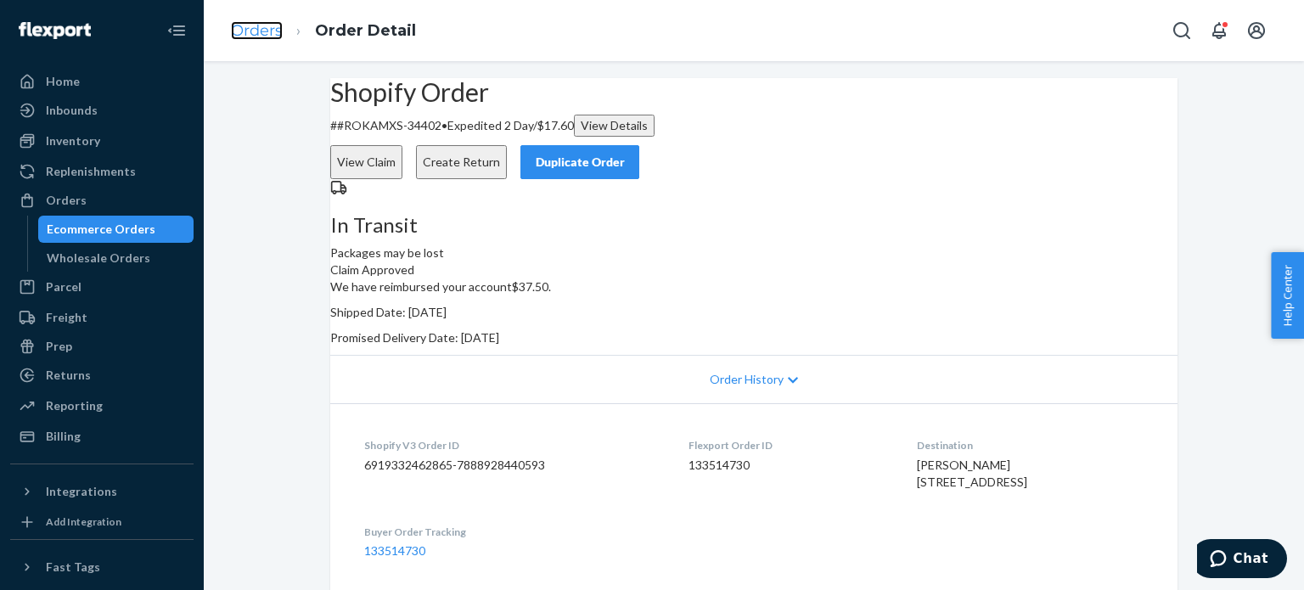
click at [251, 25] on link "Orders" at bounding box center [257, 30] width 52 height 19
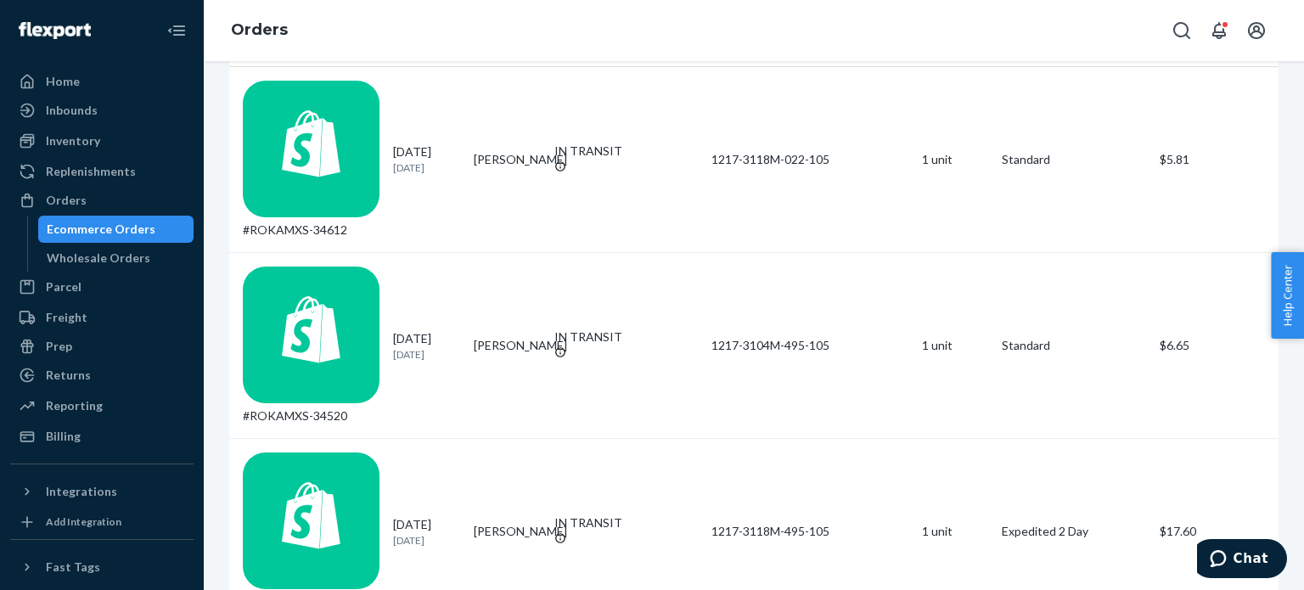
scroll to position [177, 0]
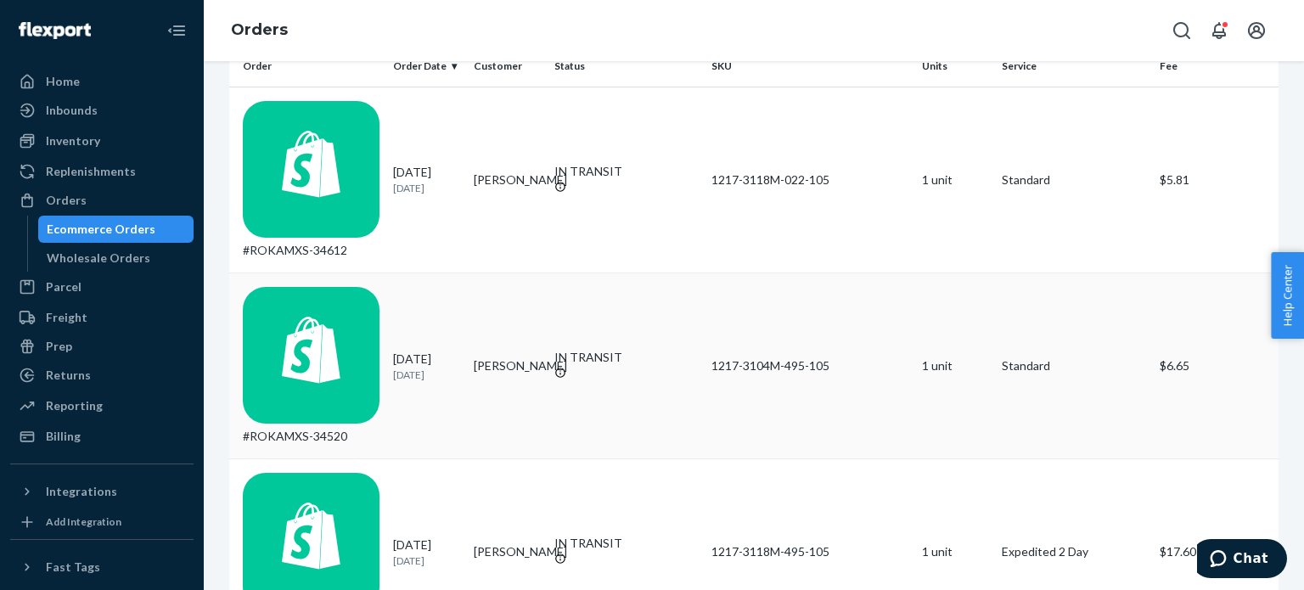
click at [383, 272] on td "#ROKAMXS-34520" at bounding box center [307, 365] width 157 height 186
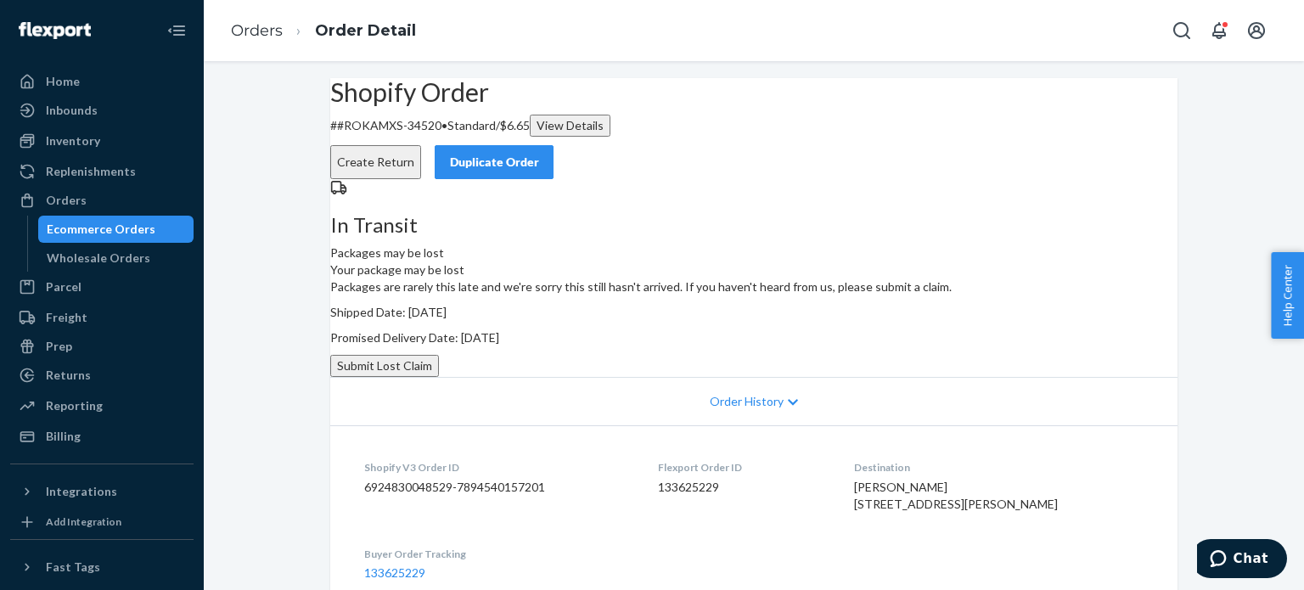
scroll to position [670, 0]
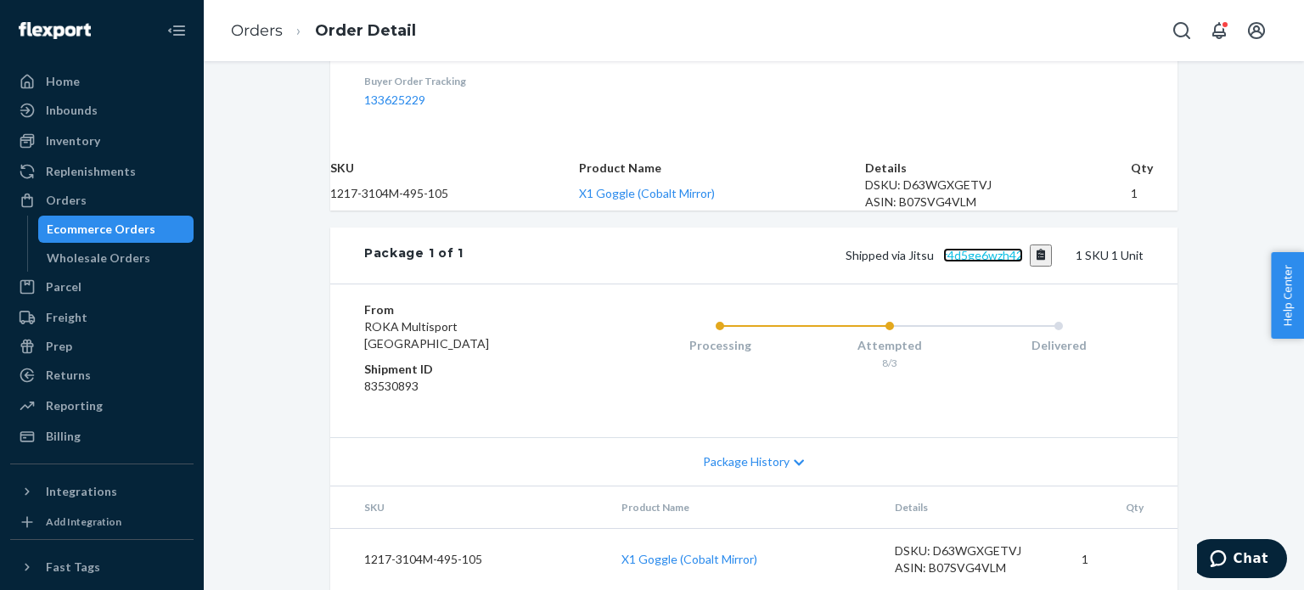
click at [992, 248] on link "r4d5ge6wzh42" at bounding box center [983, 255] width 80 height 14
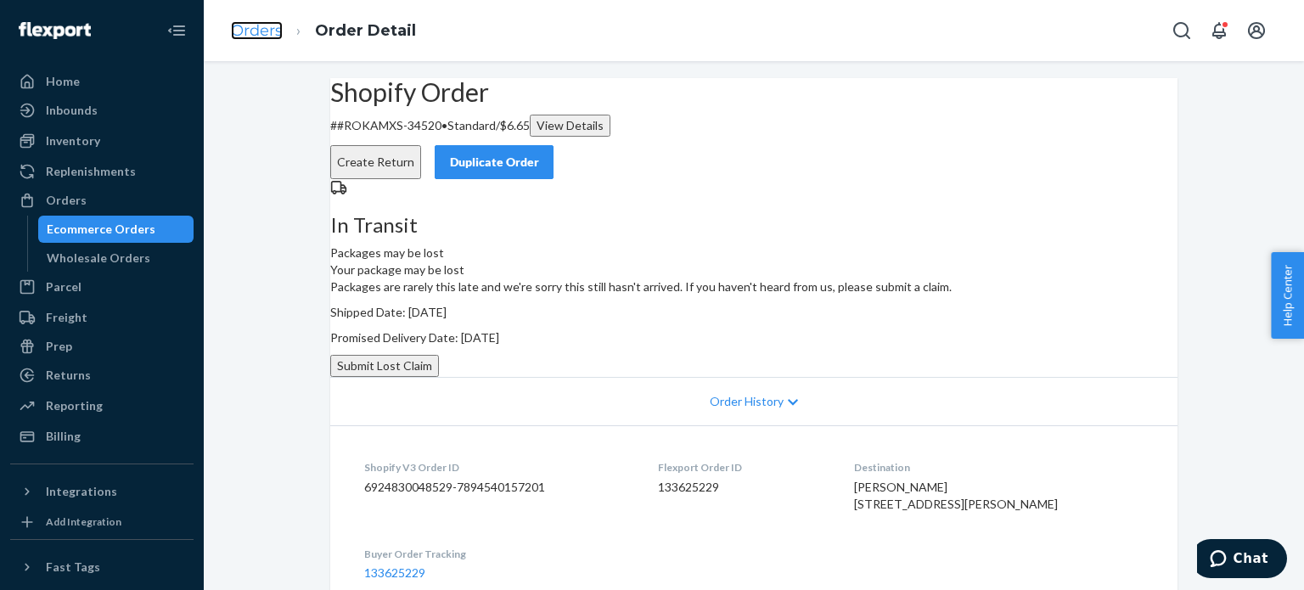
click at [248, 30] on link "Orders" at bounding box center [257, 30] width 52 height 19
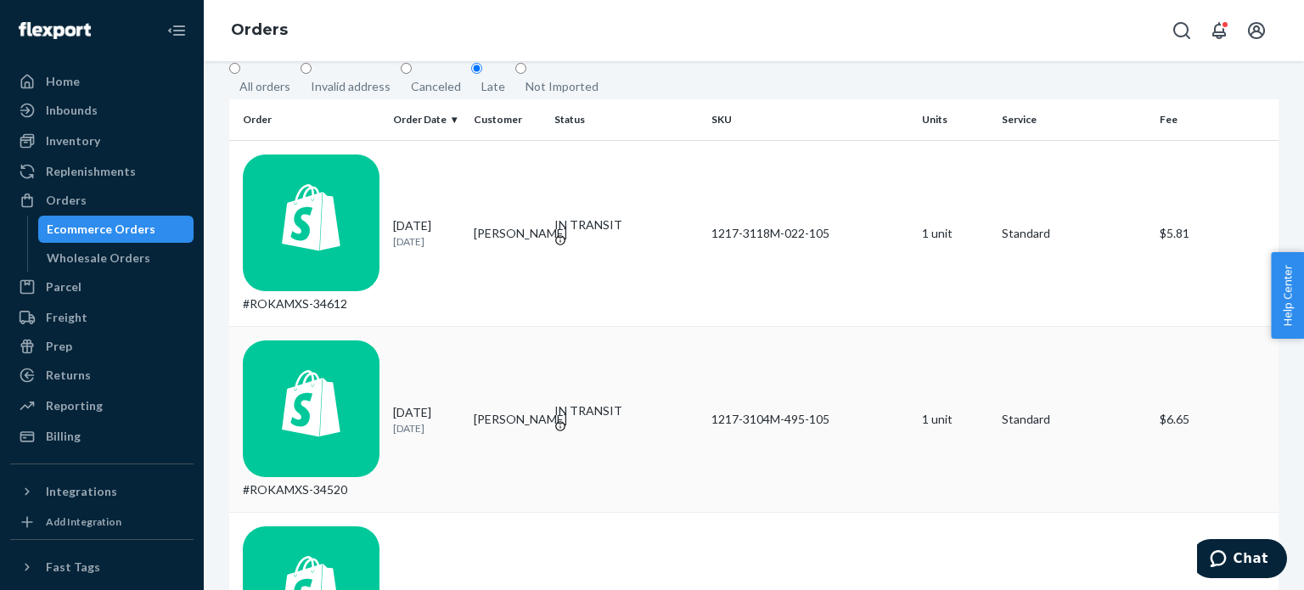
scroll to position [121, 0]
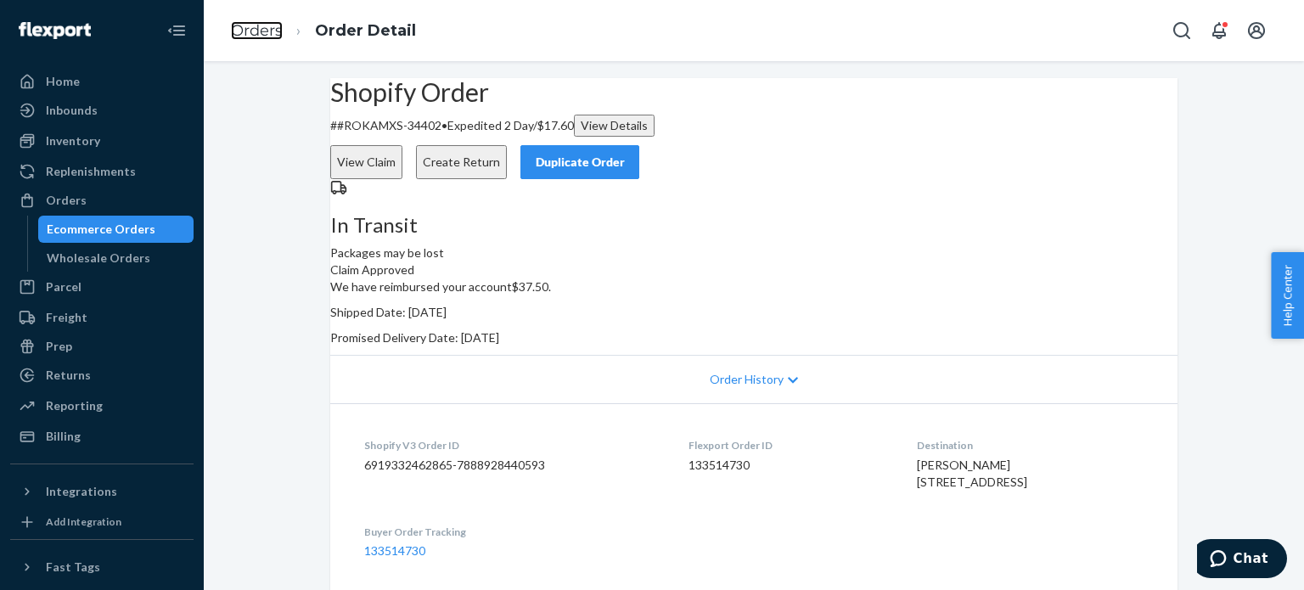
click at [256, 23] on link "Orders" at bounding box center [257, 30] width 52 height 19
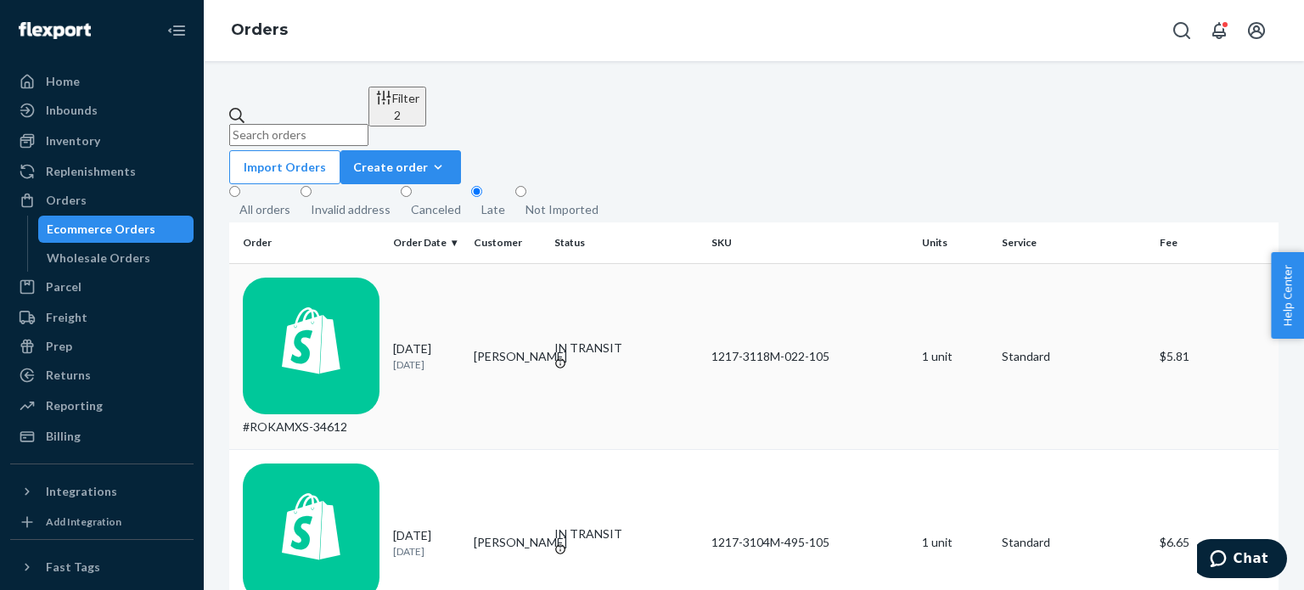
click at [382, 287] on td "#ROKAMXS-34612" at bounding box center [307, 356] width 157 height 186
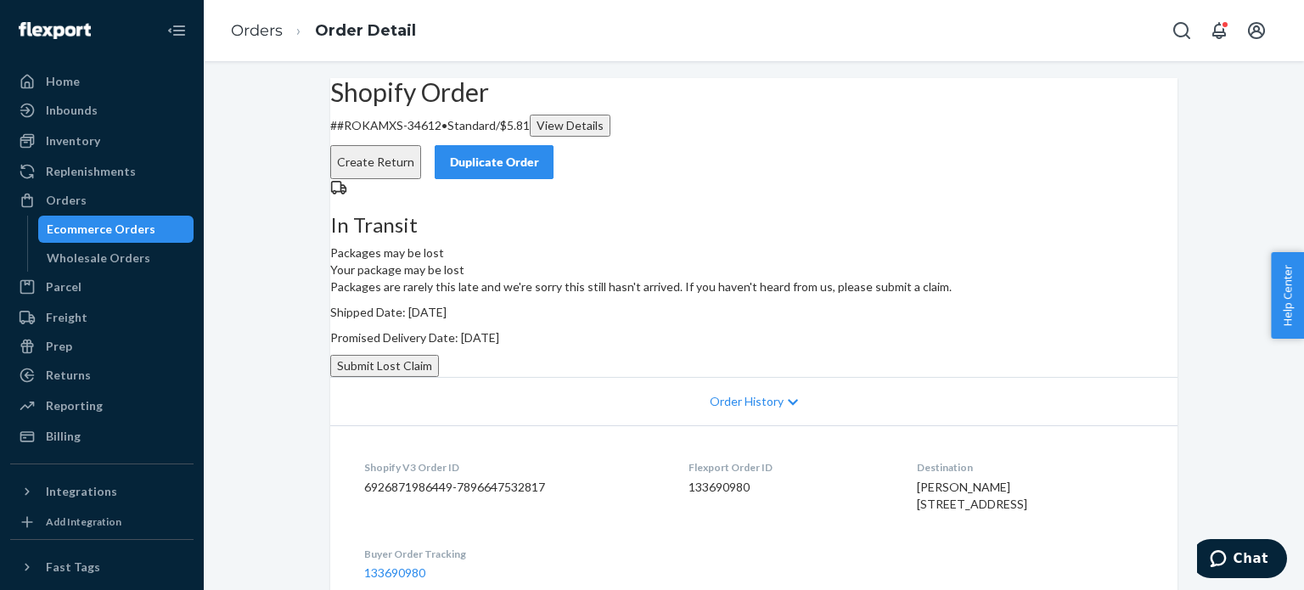
scroll to position [670, 0]
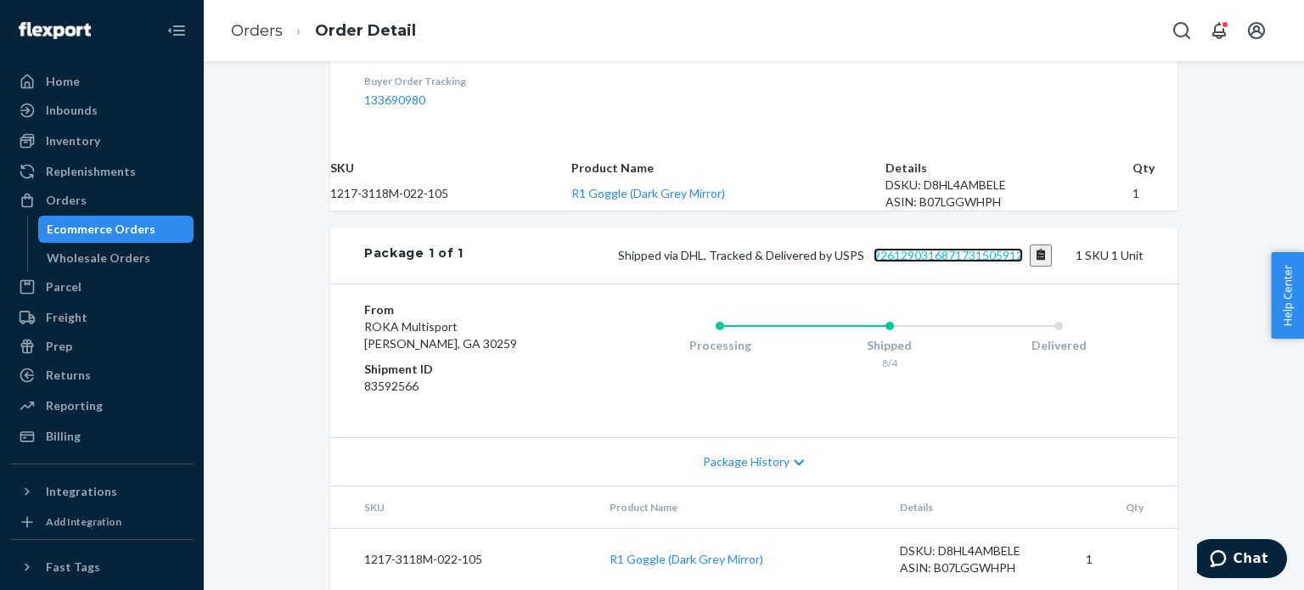
click at [928, 248] on link "9261290316871731505912" at bounding box center [947, 255] width 149 height 14
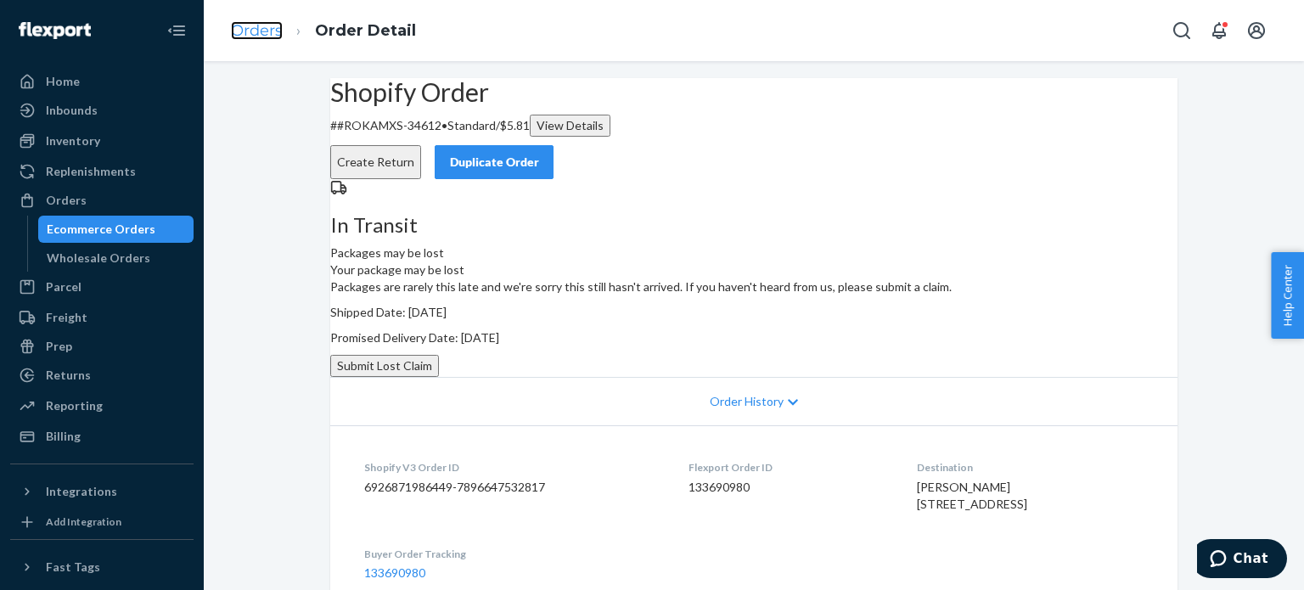
click at [273, 30] on link "Orders" at bounding box center [257, 30] width 52 height 19
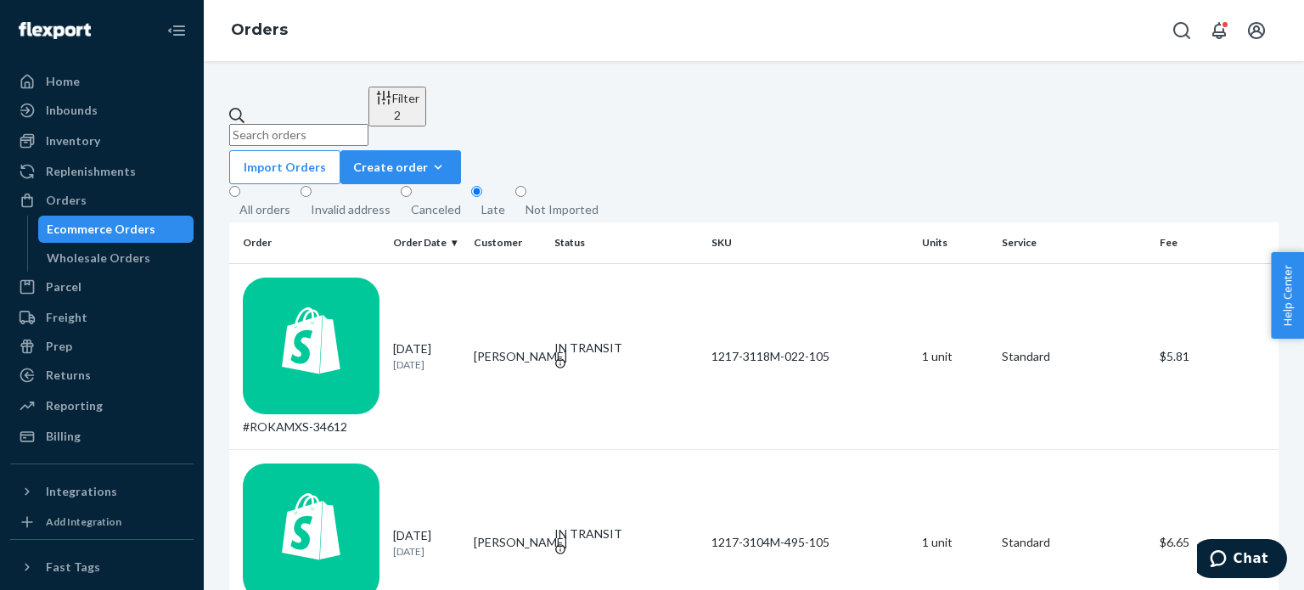
scroll to position [289, 0]
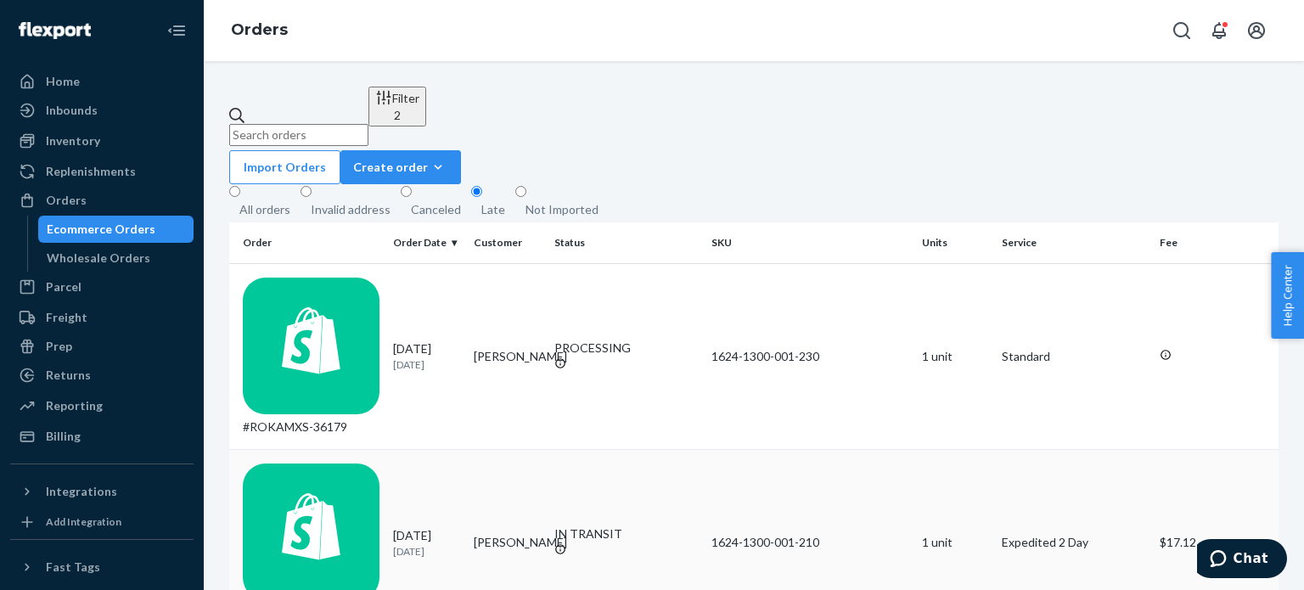
scroll to position [1260, 0]
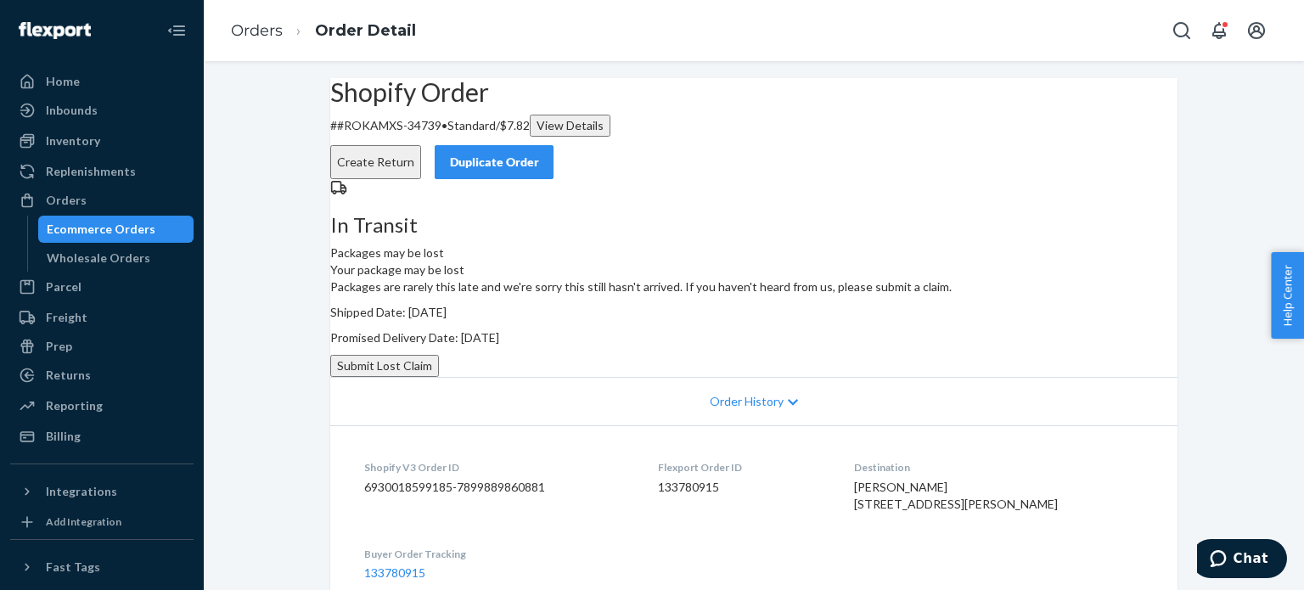
scroll to position [1076, 0]
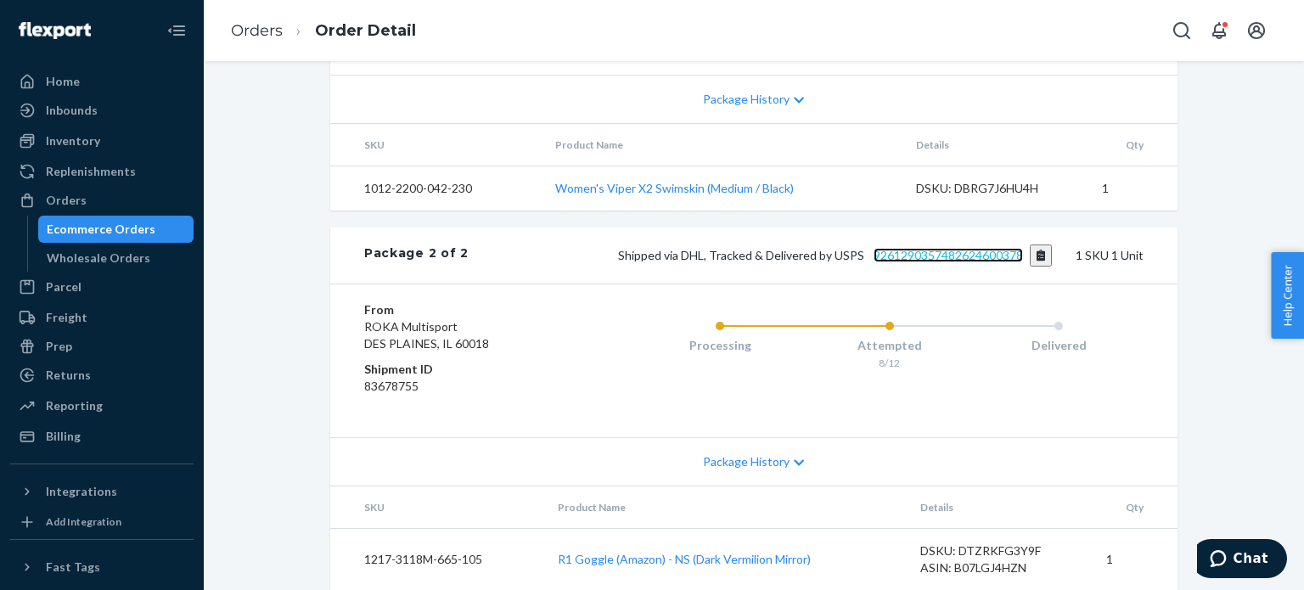
click at [890, 248] on link "9261290357482624600378" at bounding box center [947, 255] width 149 height 14
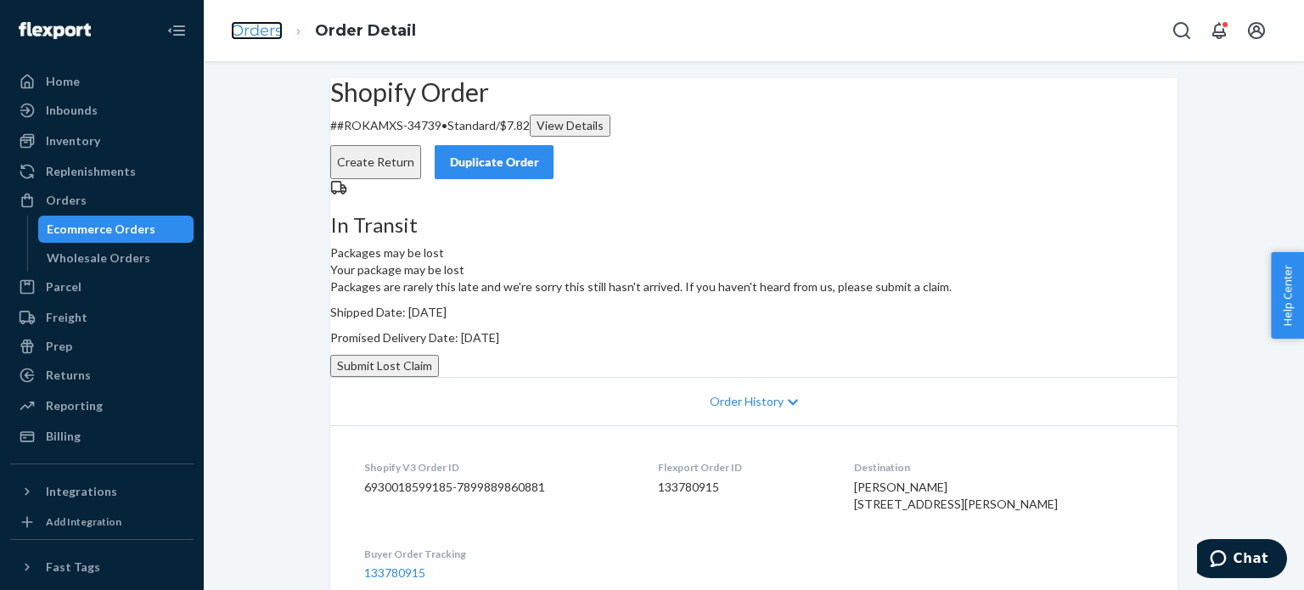
click at [280, 32] on link "Orders" at bounding box center [257, 30] width 52 height 19
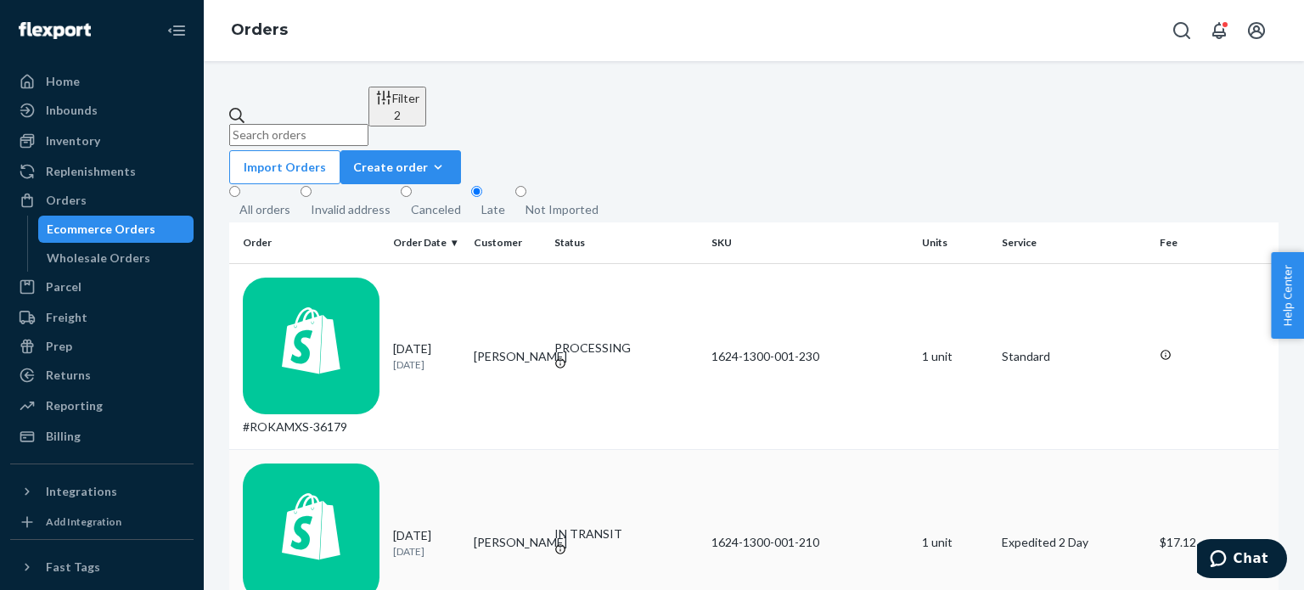
scroll to position [1260, 0]
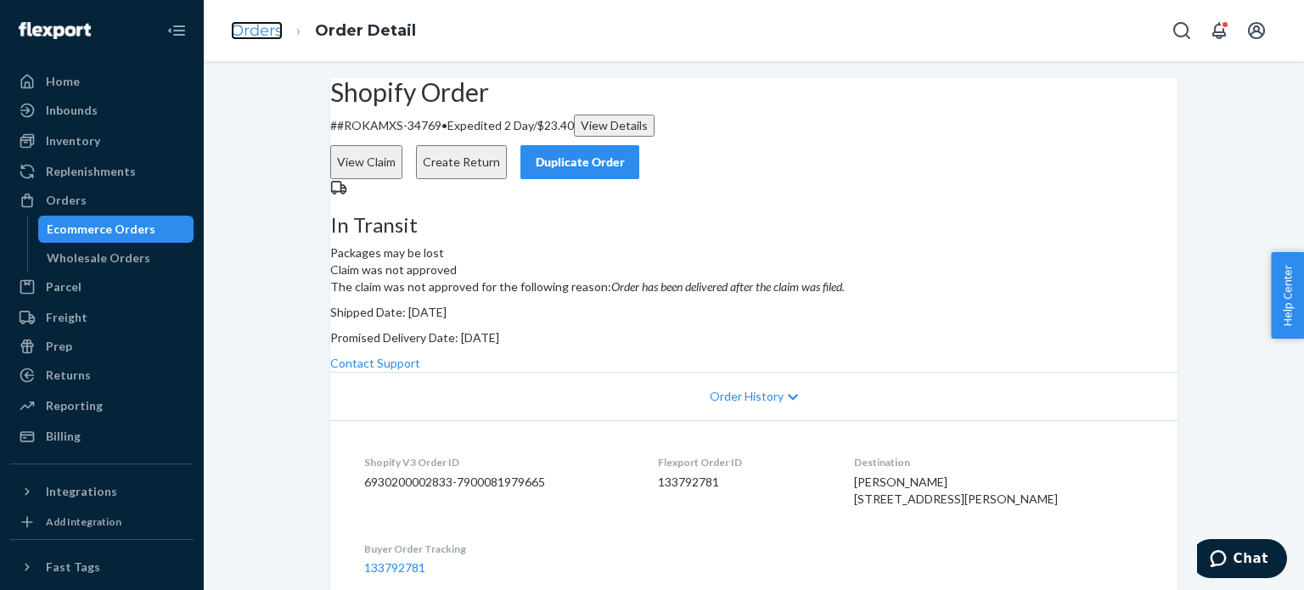
click at [265, 31] on link "Orders" at bounding box center [257, 30] width 52 height 19
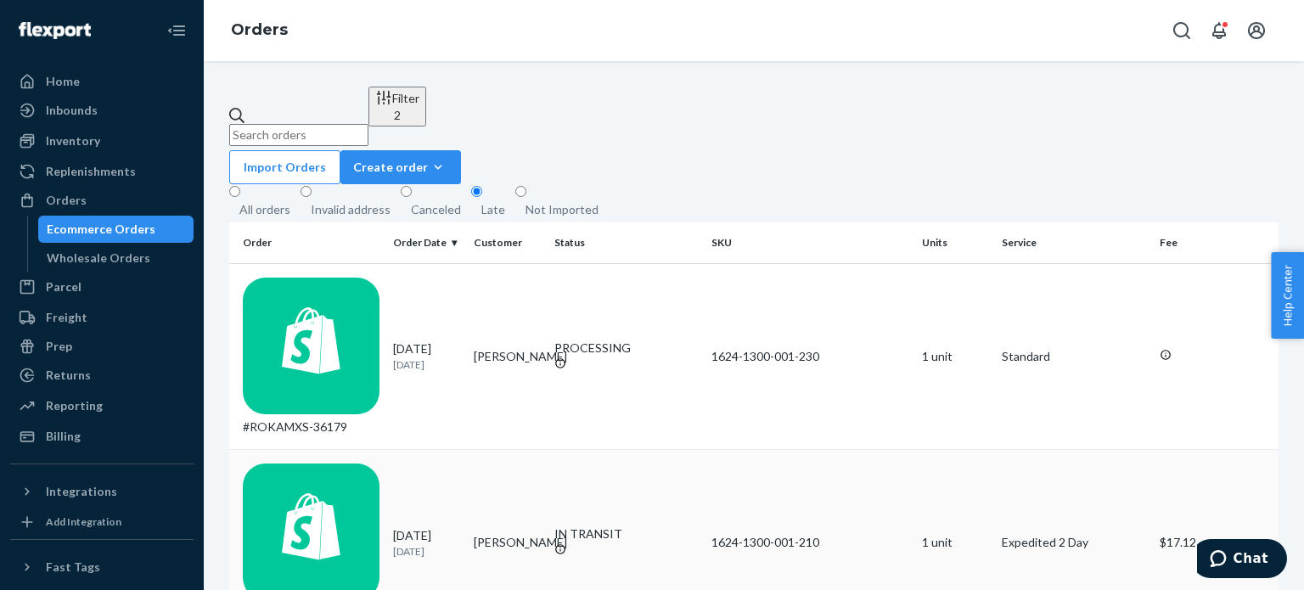
scroll to position [1260, 0]
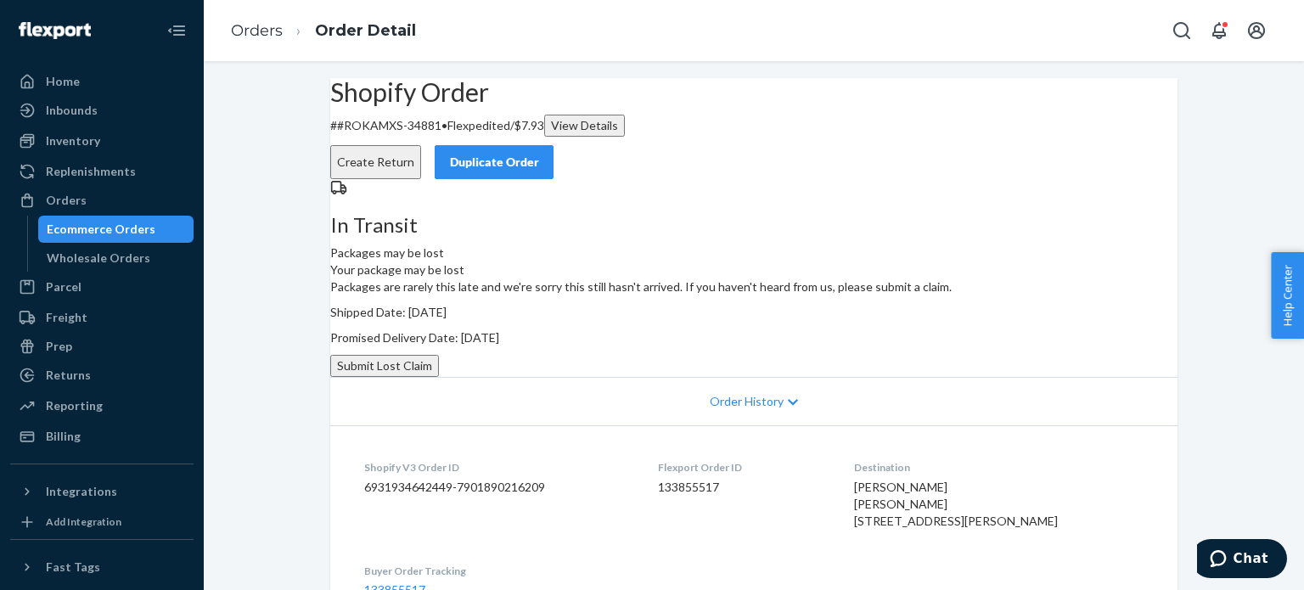
click at [458, 137] on p "# #ROKAMXS-34881 • Flexpedited / $7.93 View Details" at bounding box center [753, 126] width 847 height 22
copy p "34881"
click at [618, 252] on div "In Transit Packages may be lost" at bounding box center [753, 220] width 847 height 82
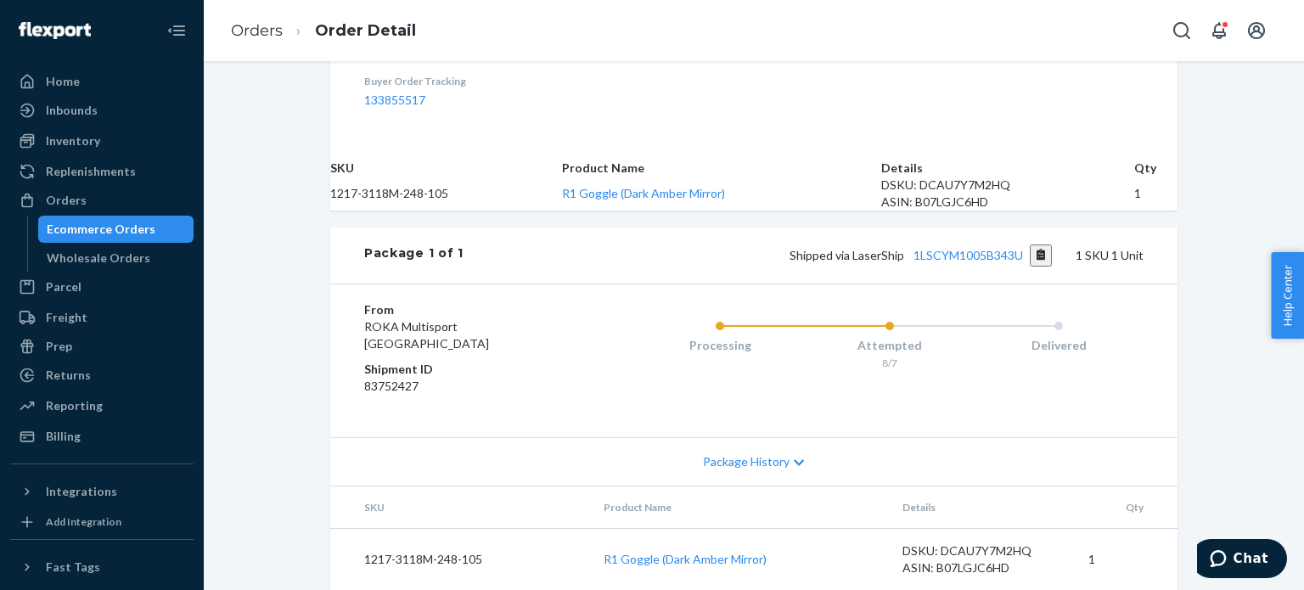
scroll to position [662, 0]
click at [964, 258] on link "1LSCYM1005B343U" at bounding box center [967, 255] width 109 height 14
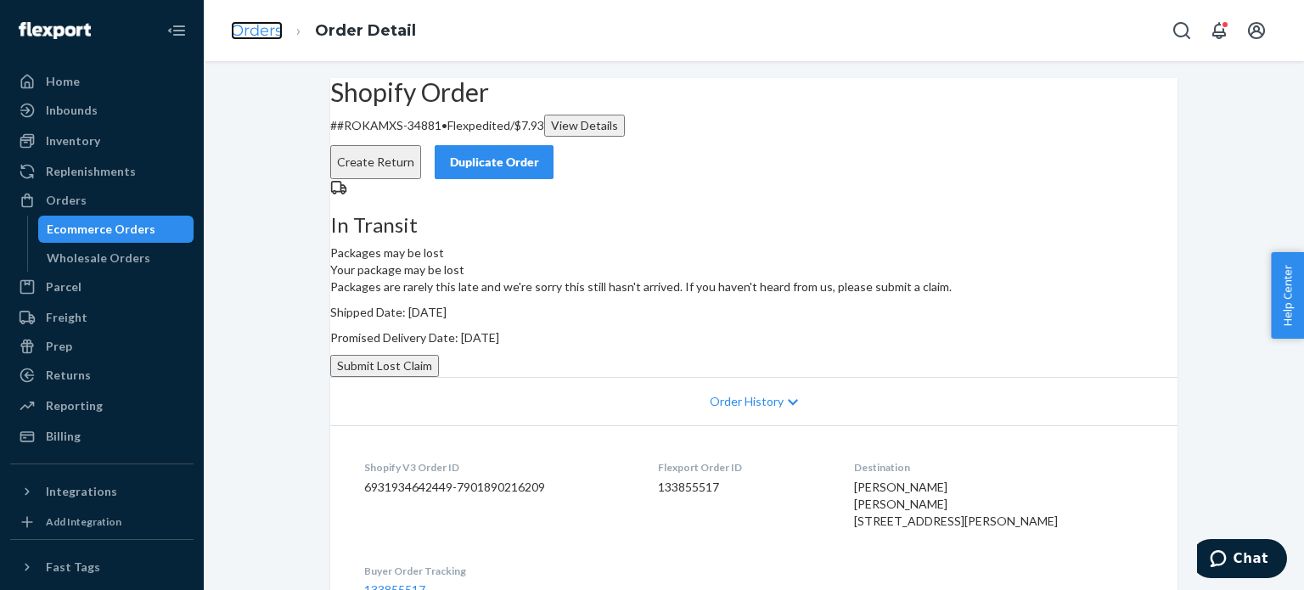
click at [265, 24] on link "Orders" at bounding box center [257, 30] width 52 height 19
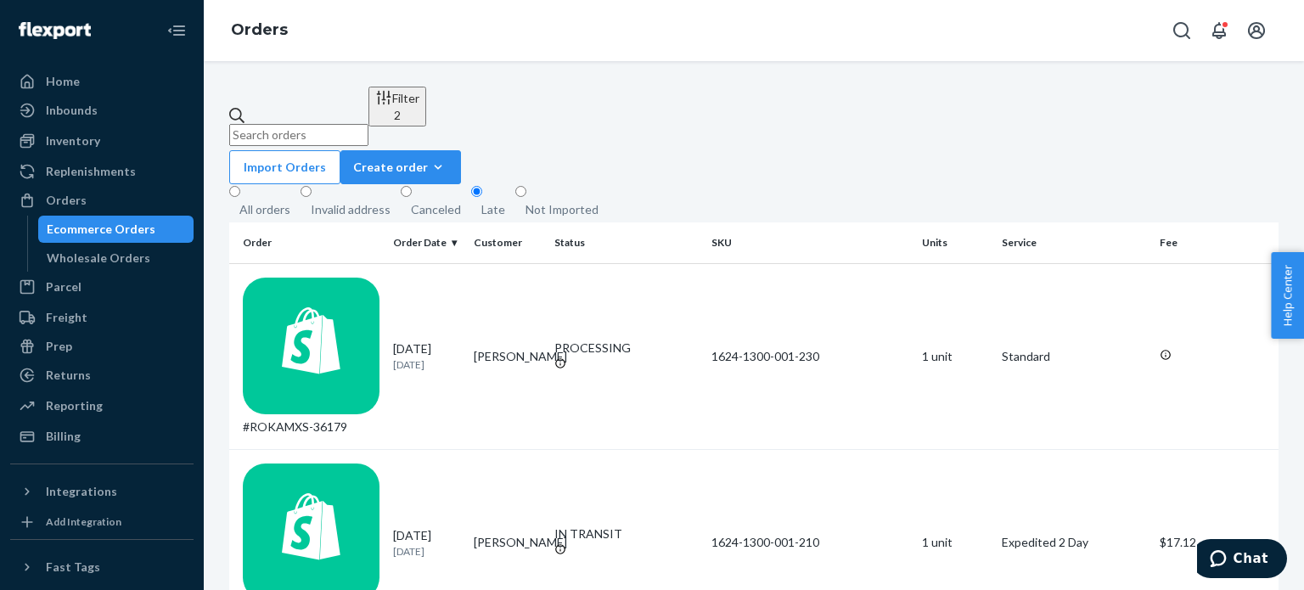
scroll to position [1260, 0]
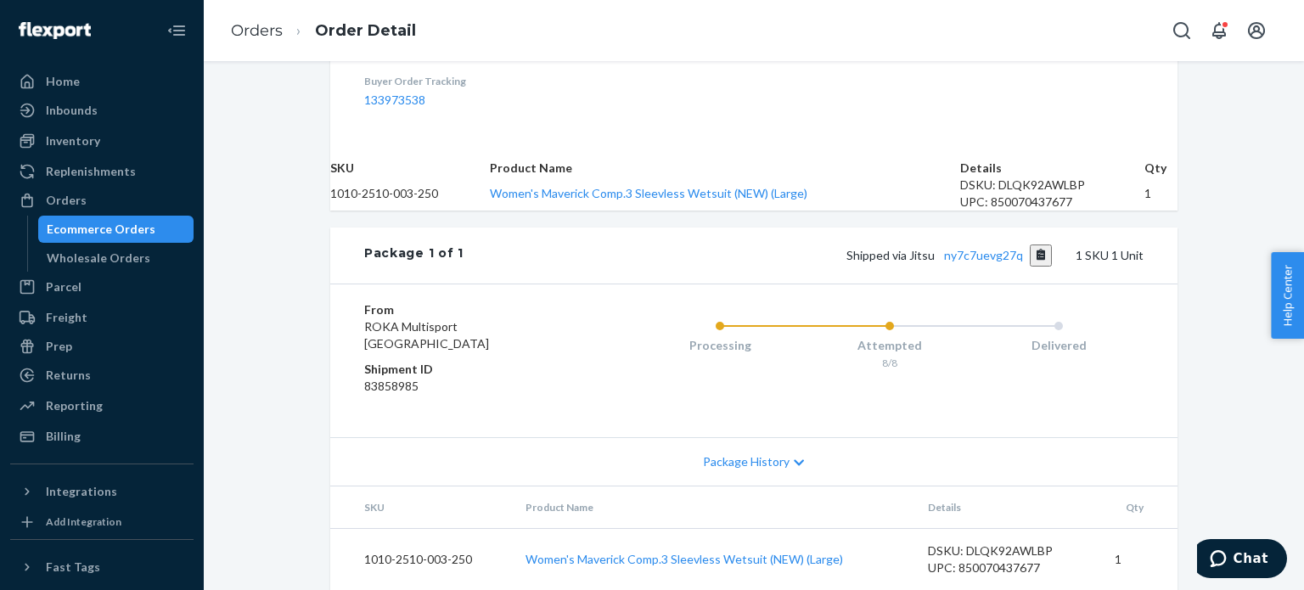
scroll to position [553, 0]
click at [963, 262] on link "ny7c7uevg27q" at bounding box center [983, 255] width 79 height 14
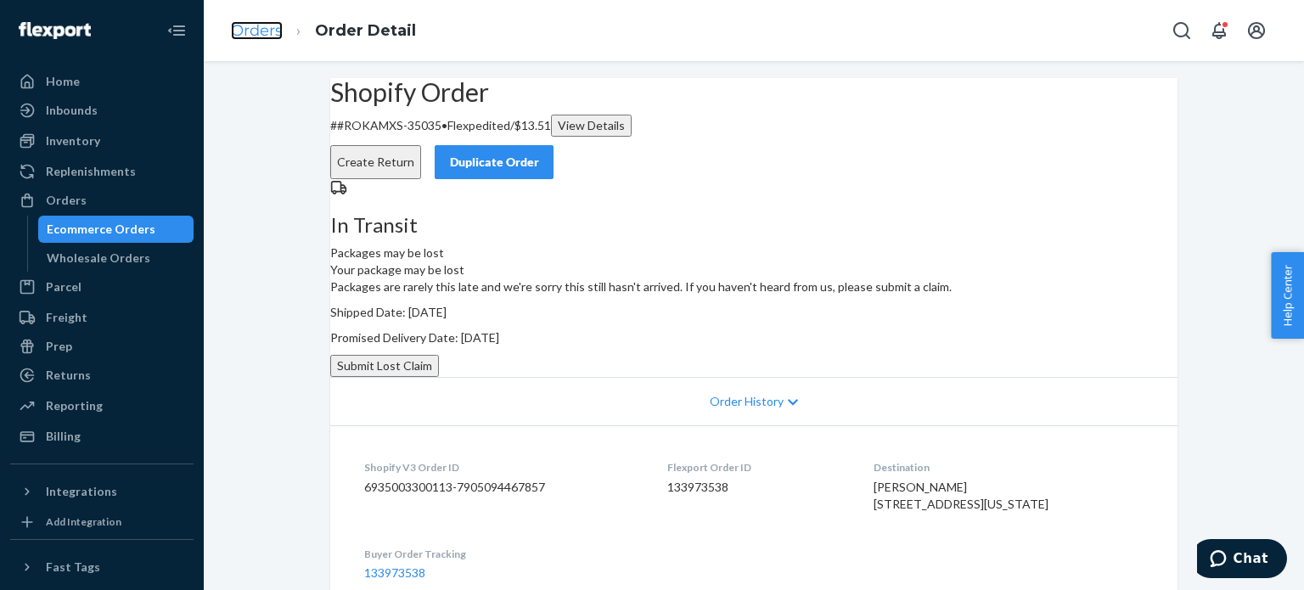
click at [272, 31] on link "Orders" at bounding box center [257, 30] width 52 height 19
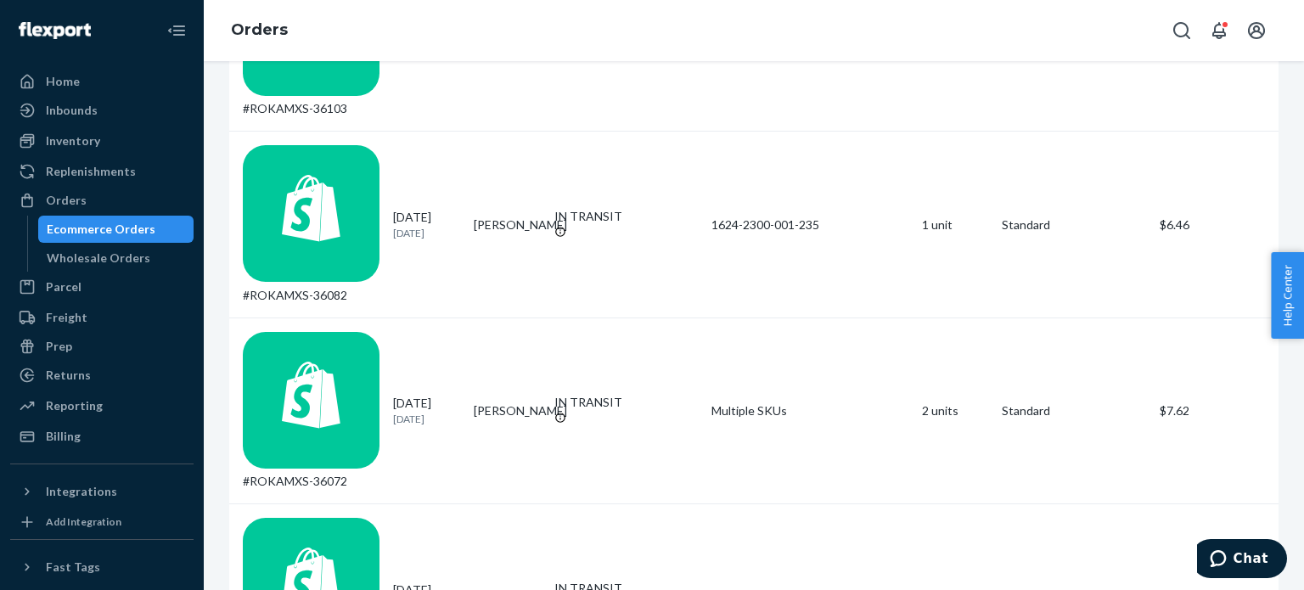
scroll to position [1067, 0]
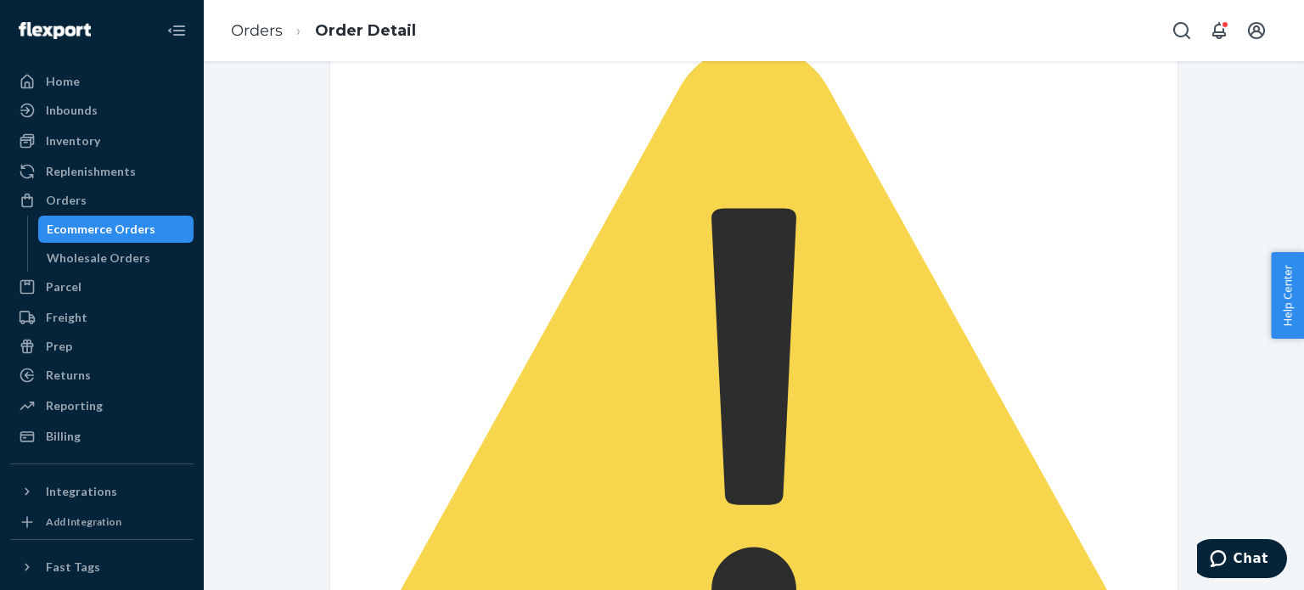
scroll to position [630, 0]
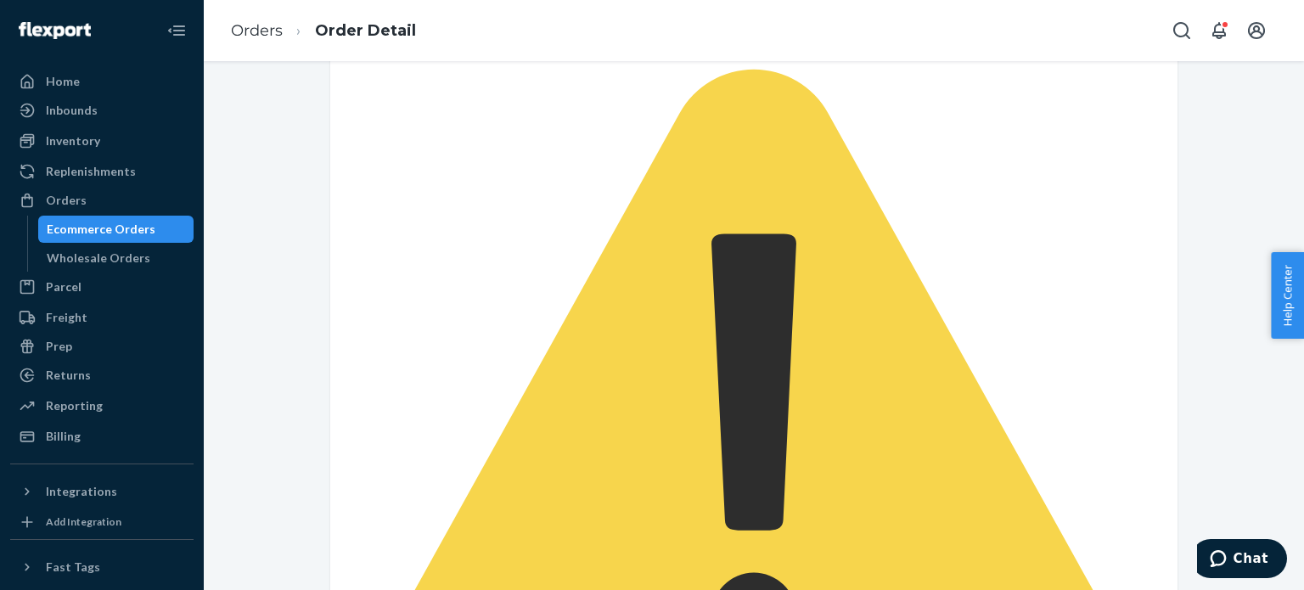
scroll to position [0, 0]
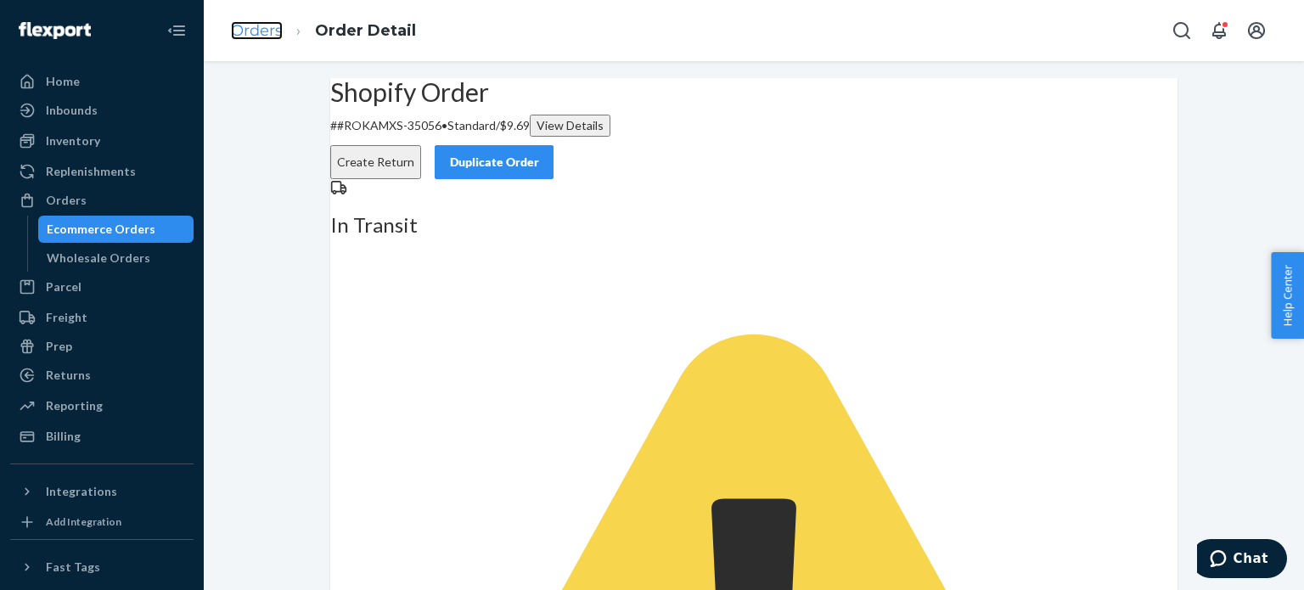
click at [272, 31] on link "Orders" at bounding box center [257, 30] width 52 height 19
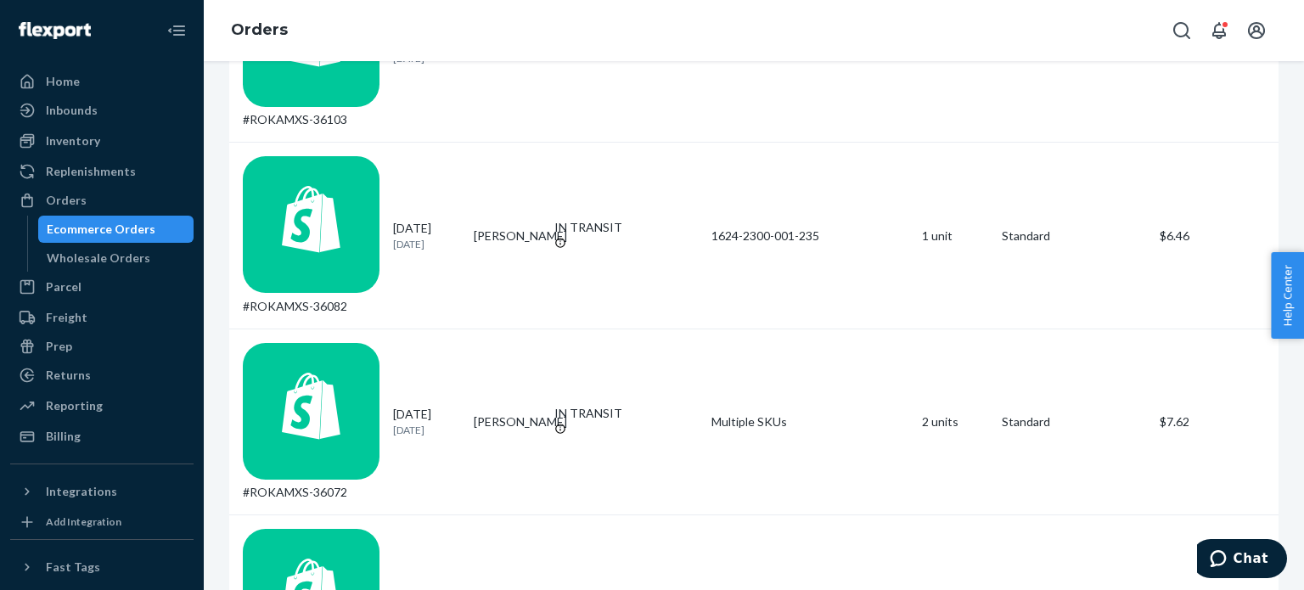
scroll to position [1052, 0]
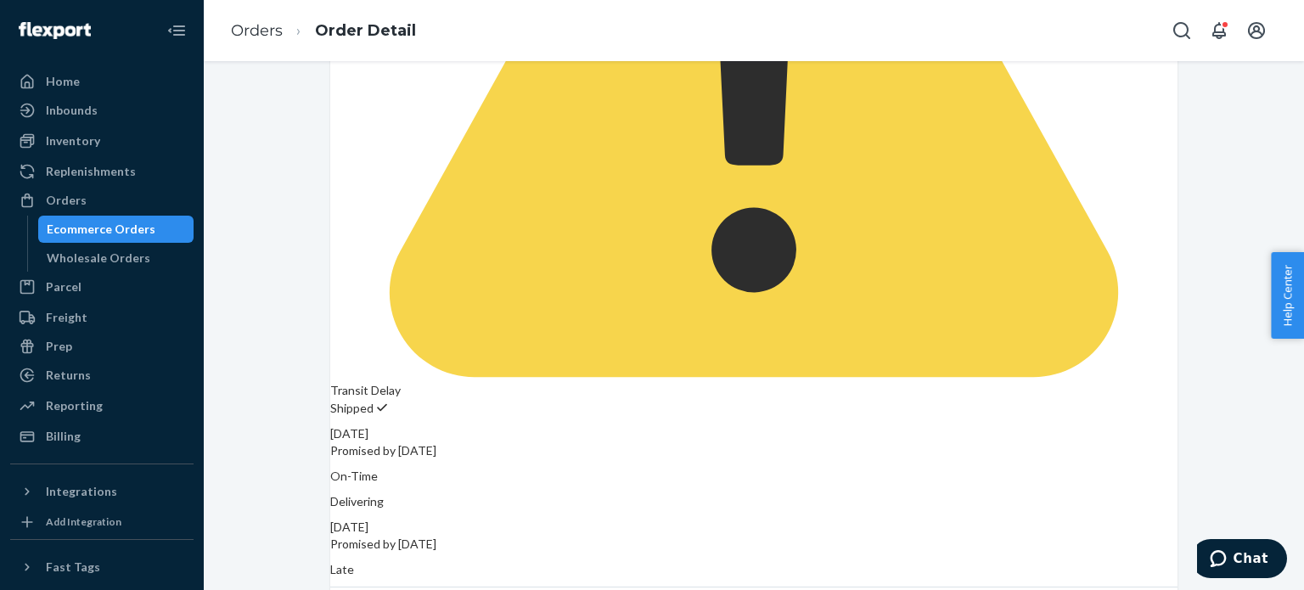
scroll to position [628, 0]
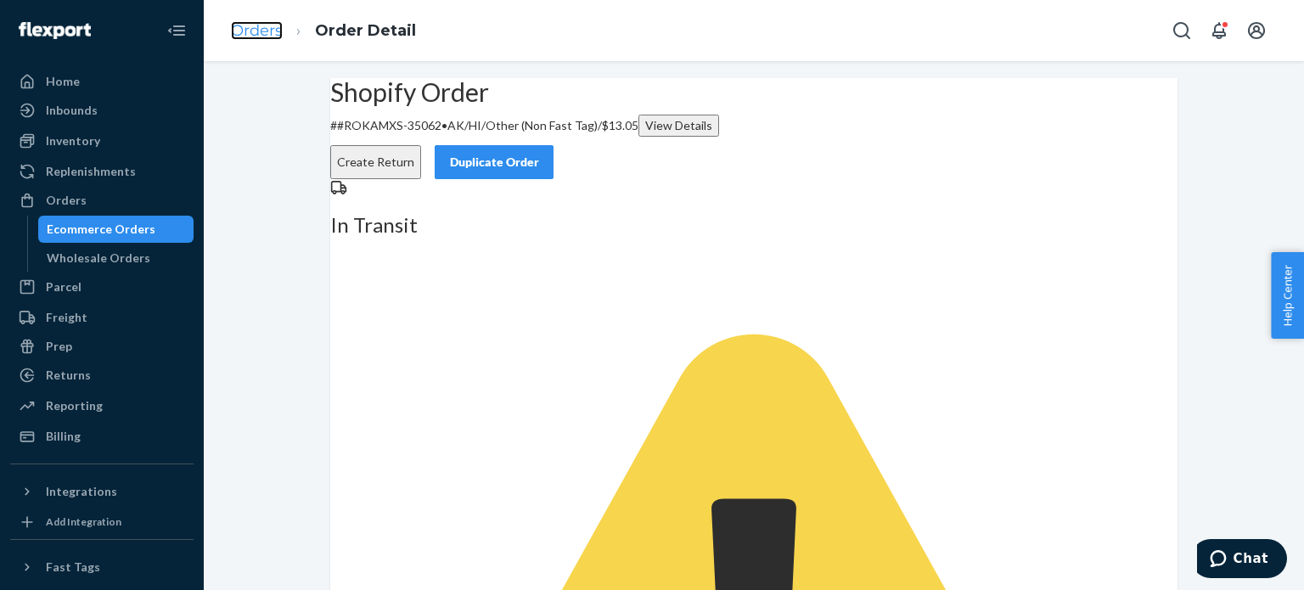
click at [250, 25] on link "Orders" at bounding box center [257, 30] width 52 height 19
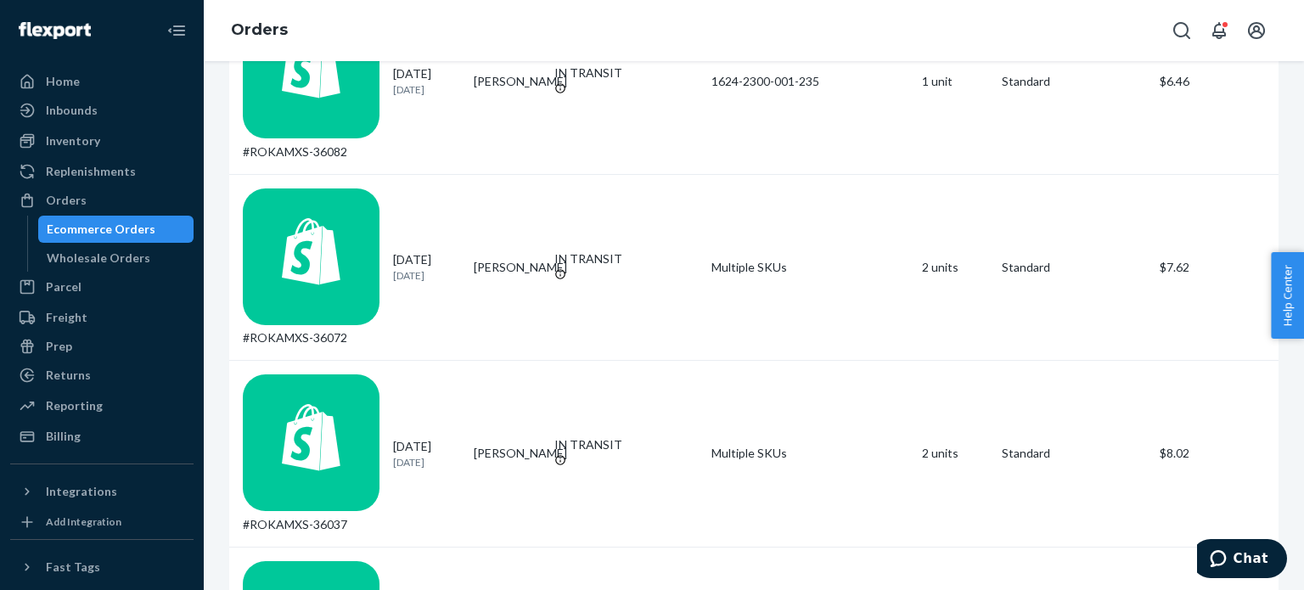
scroll to position [1189, 0]
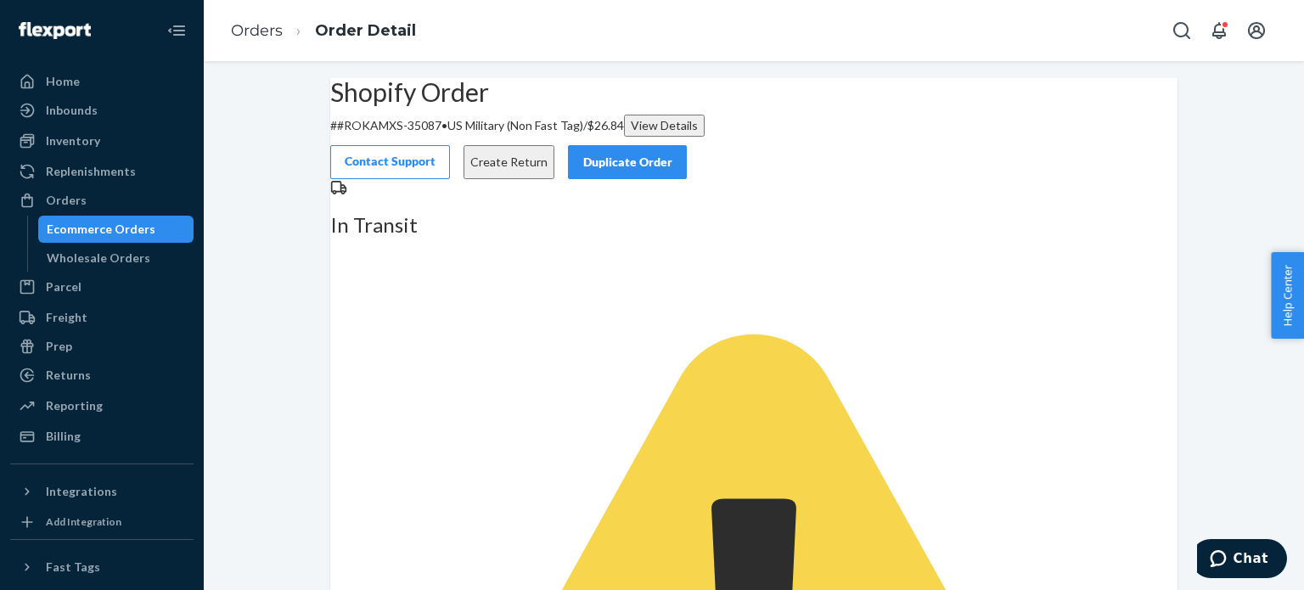
scroll to position [613, 0]
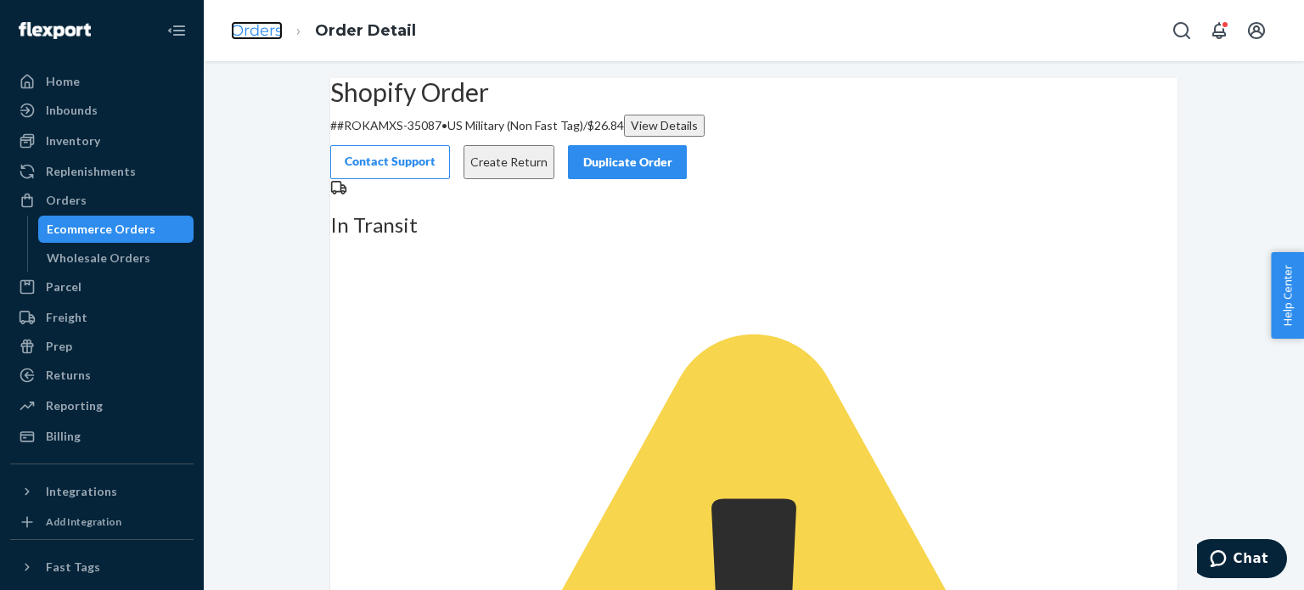
click at [255, 38] on link "Orders" at bounding box center [257, 30] width 52 height 19
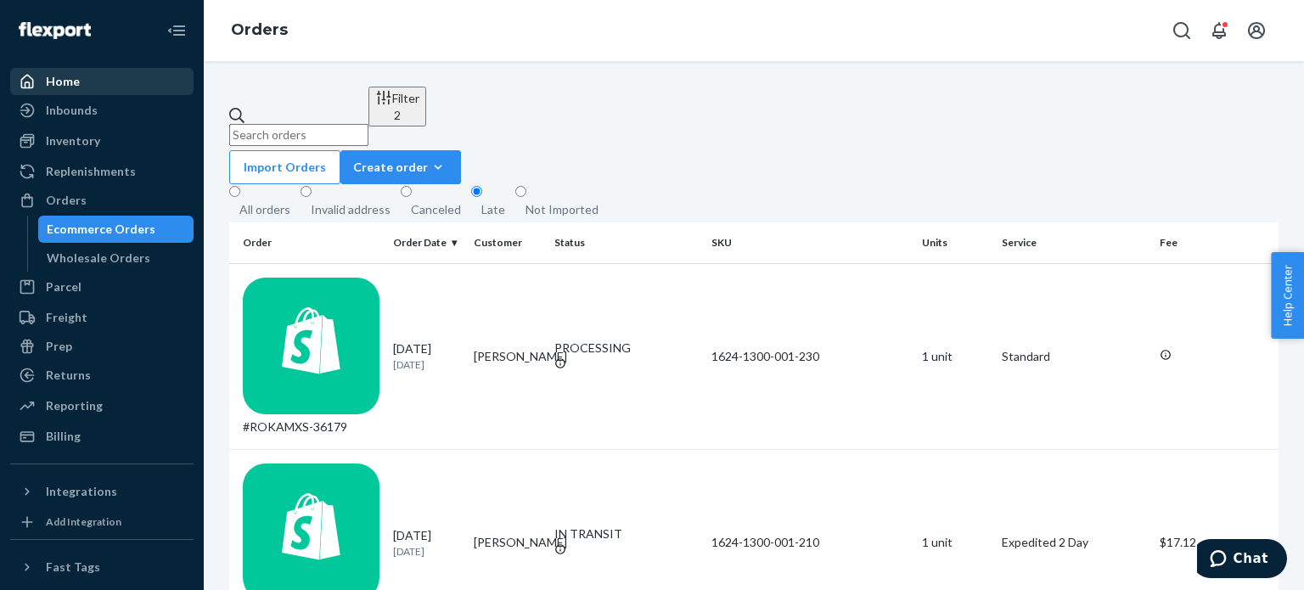
click at [124, 72] on div "Home" at bounding box center [102, 82] width 180 height 24
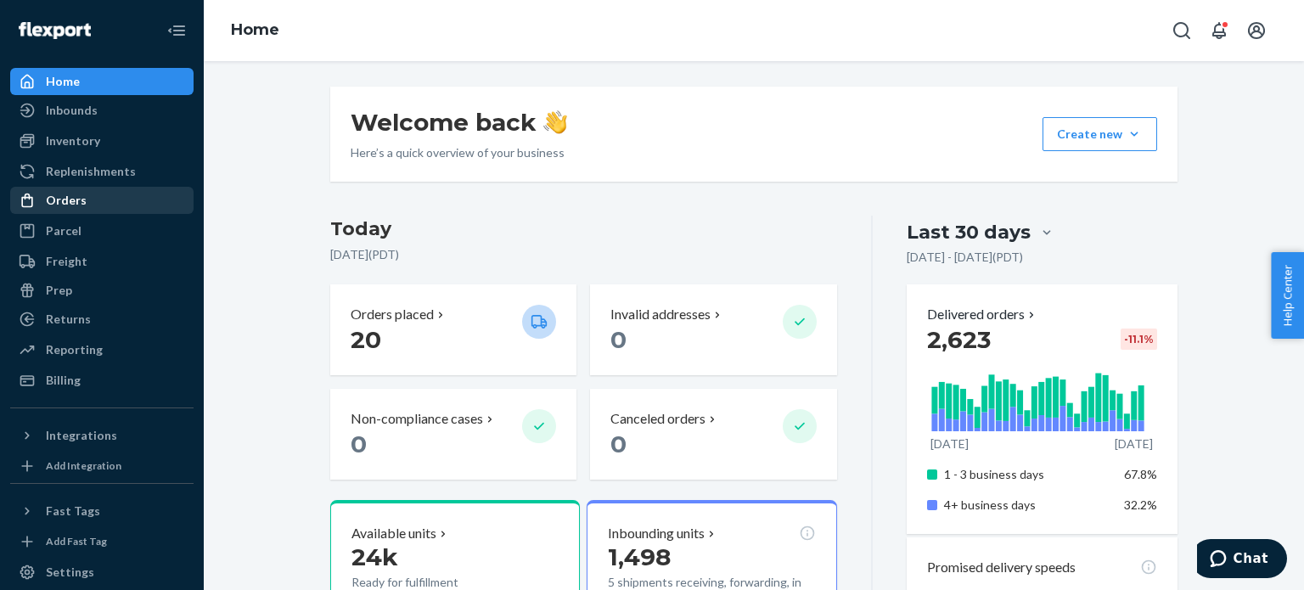
click at [145, 205] on div "Orders" at bounding box center [102, 200] width 180 height 24
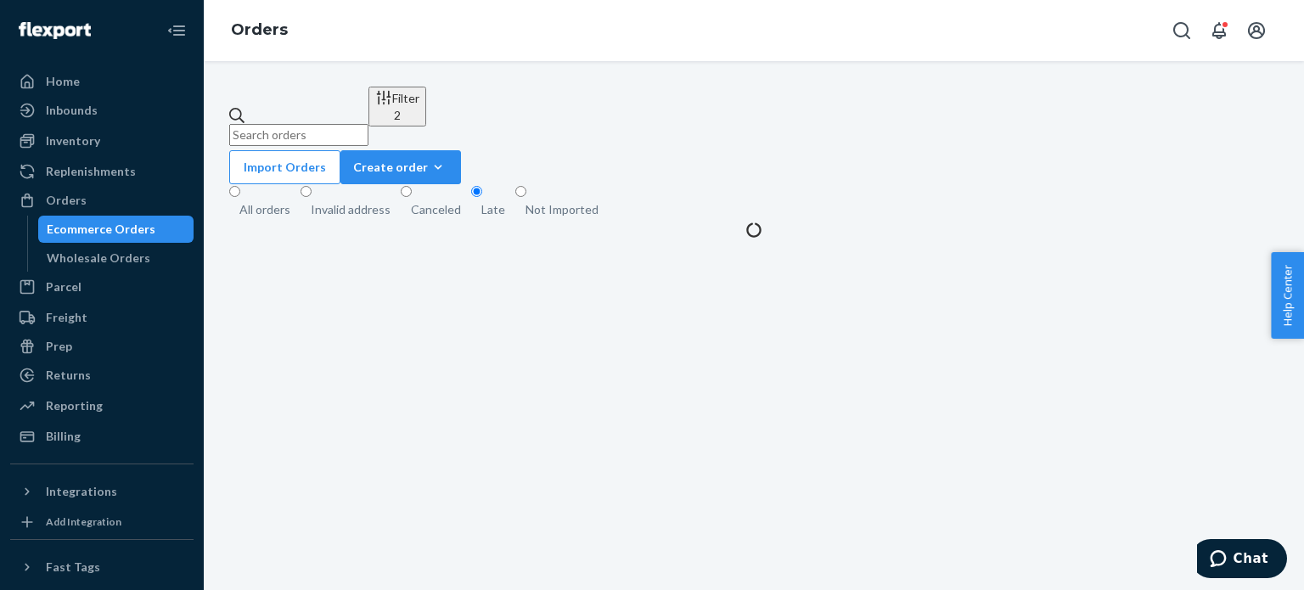
click at [233, 201] on div "All orders" at bounding box center [264, 209] width 71 height 17
click at [233, 186] on input "All orders" at bounding box center [234, 191] width 11 height 11
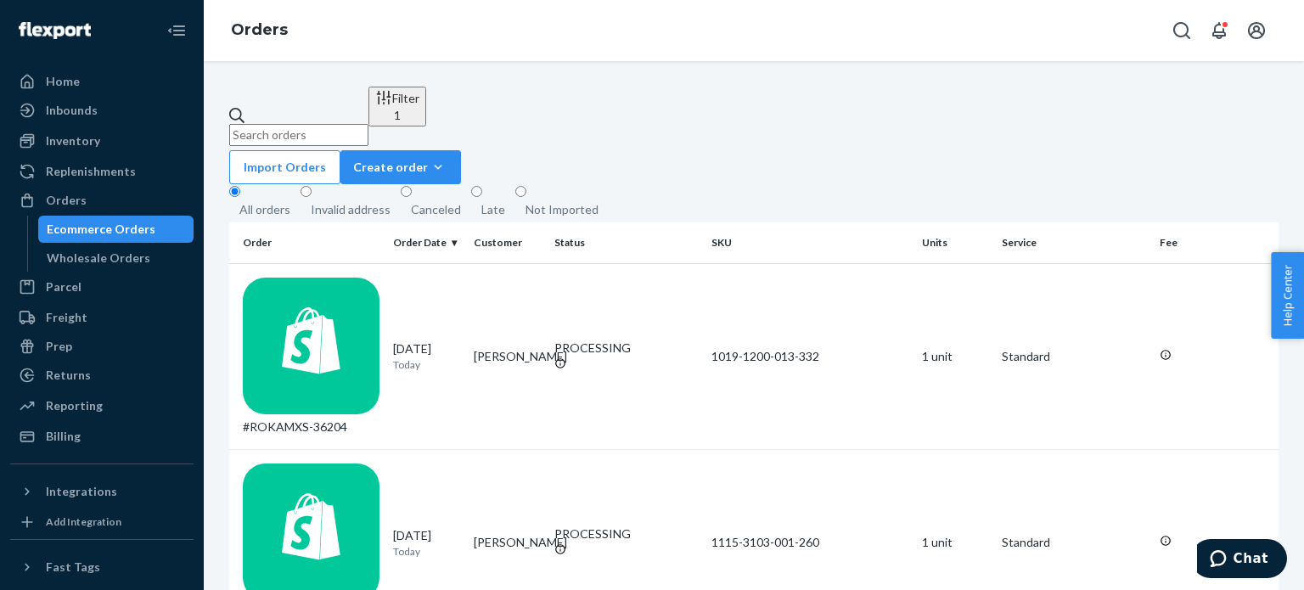
click at [419, 107] on div "Filter 1" at bounding box center [397, 106] width 44 height 35
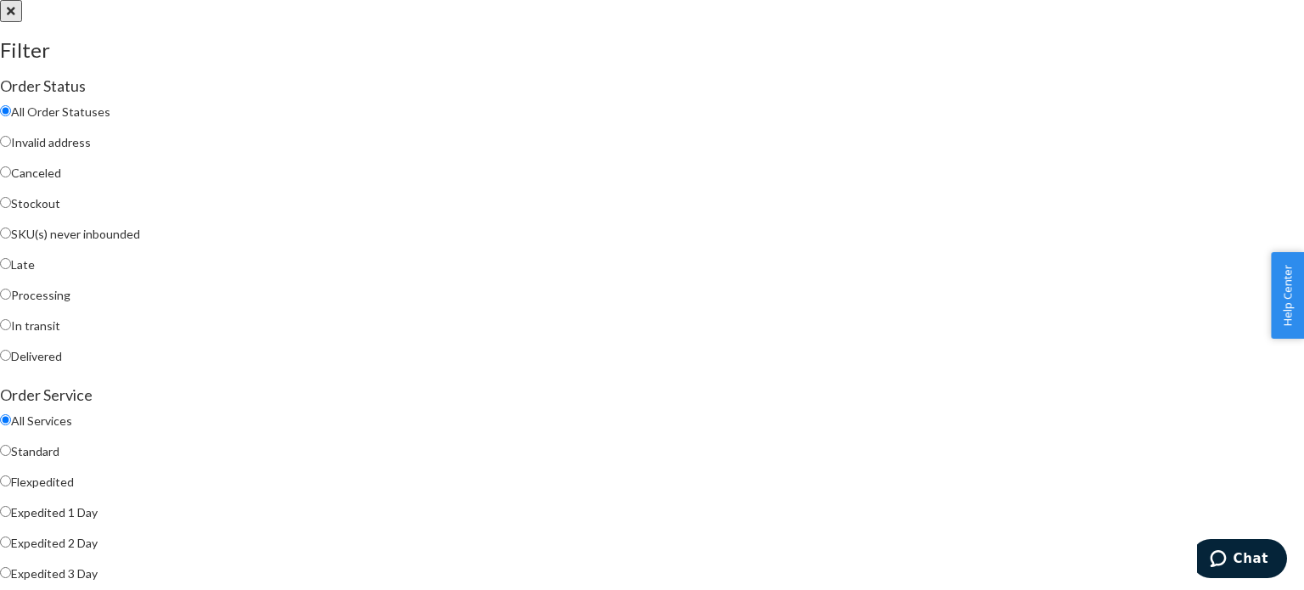
scroll to position [482, 0]
click at [831, 0] on div at bounding box center [652, 0] width 1304 height 0
